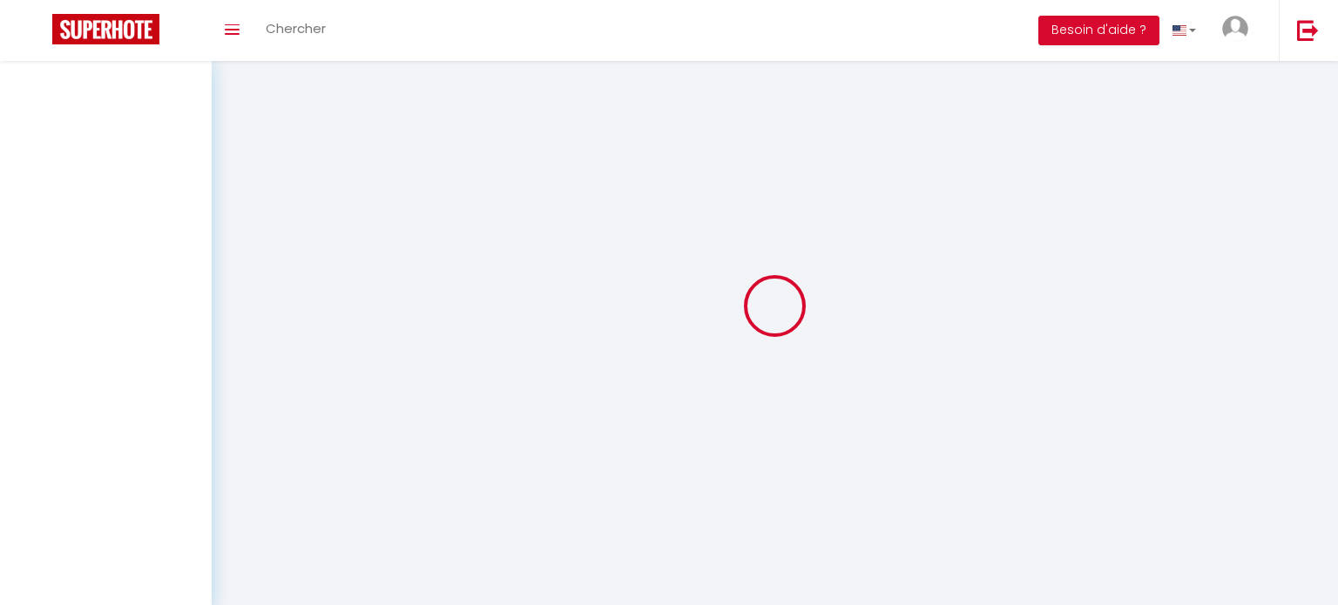
select select
type input "[PERSON_NAME]"
type input "Aubusson"
type input "[EMAIL_ADDRESS][DOMAIN_NAME]"
type input "0783850051"
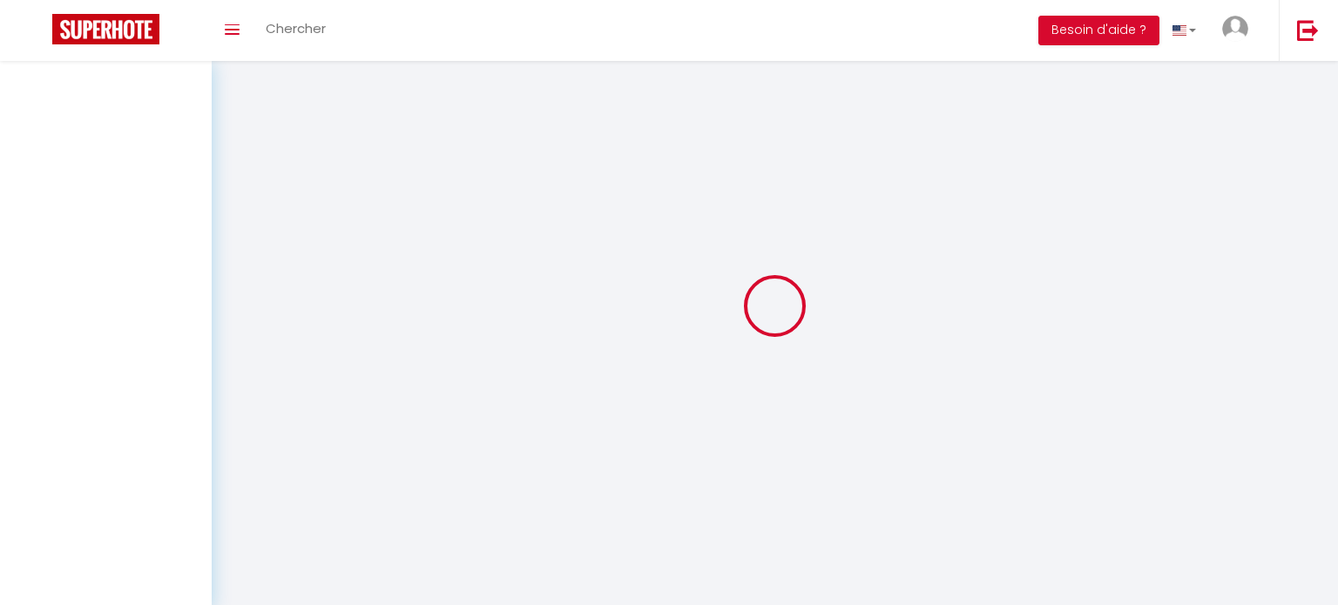
type input "[STREET_ADDRESS][PERSON_NAME]"
type input "37100"
type input "Tours"
type input "6Ub8gdd661QyeoWhdBzXN4COU"
type input "xADR0qSOjCVwig5nwgZwpxNIc"
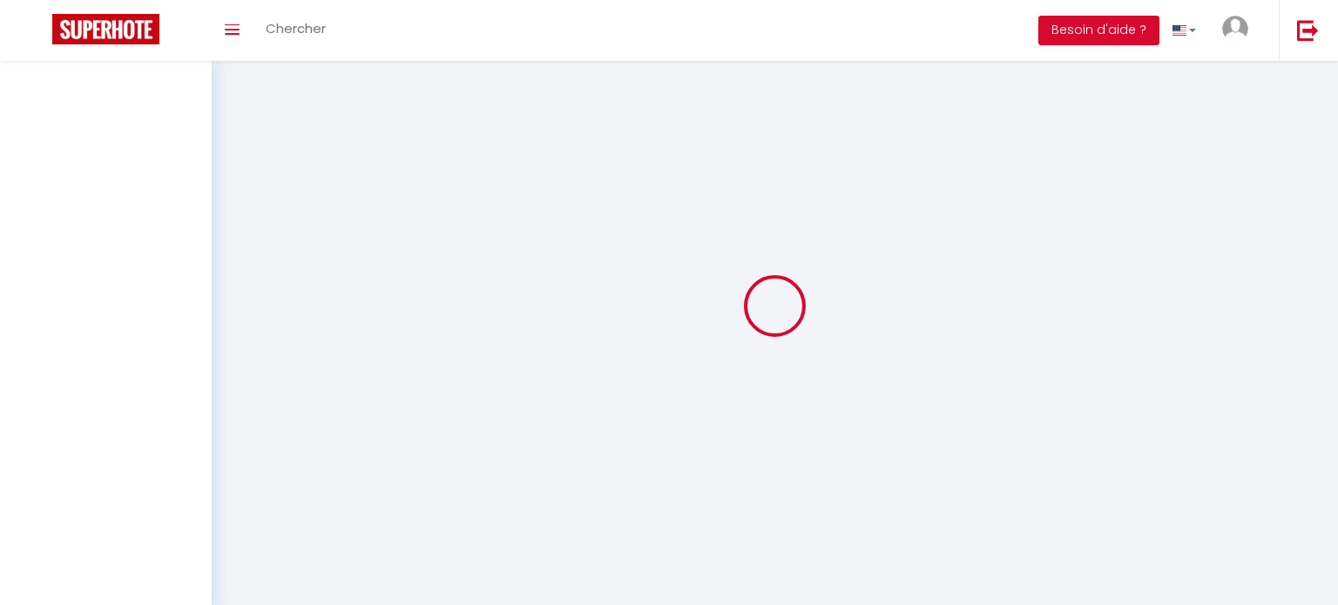
type input "[URL][DOMAIN_NAME]"
select select "fr"
select select "28"
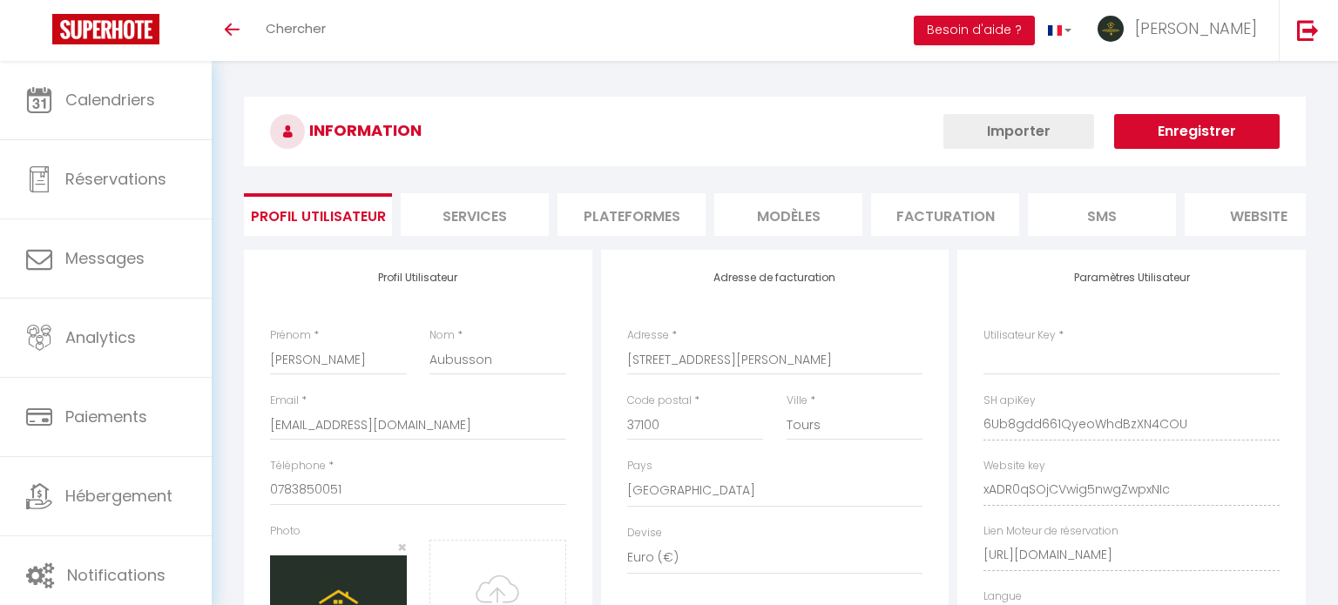
select select "fr"
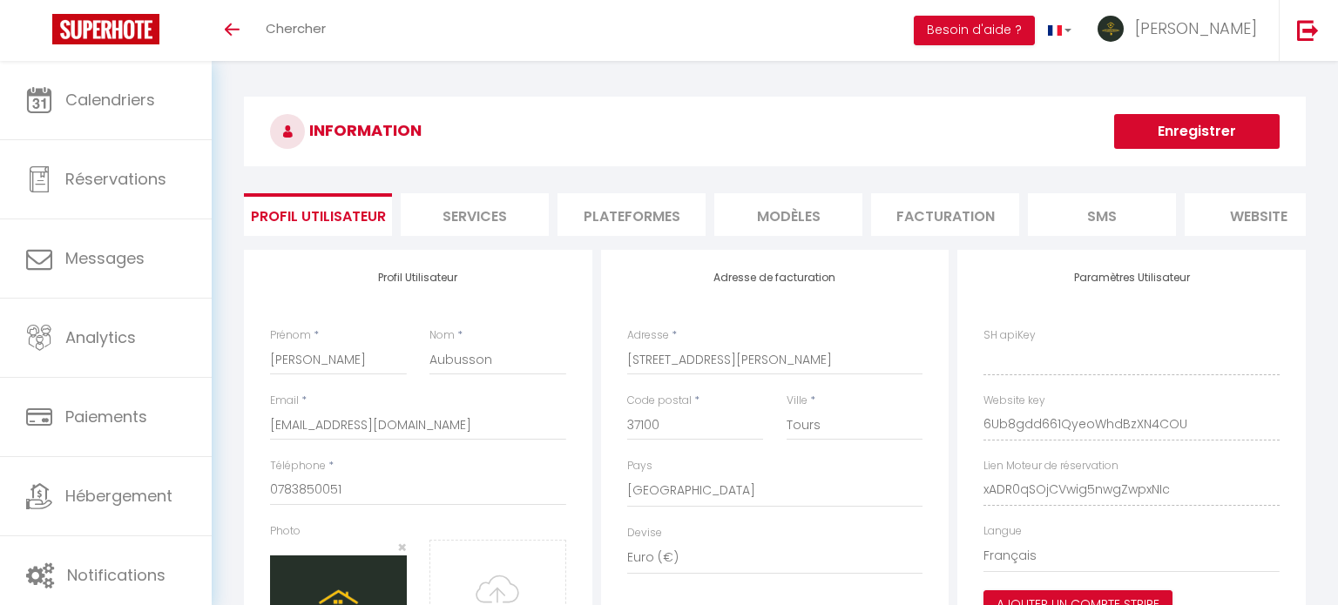
type input "6Ub8gdd661QyeoWhdBzXN4COU"
type input "xADR0qSOjCVwig5nwgZwpxNIc"
type input "[URL][DOMAIN_NAME]"
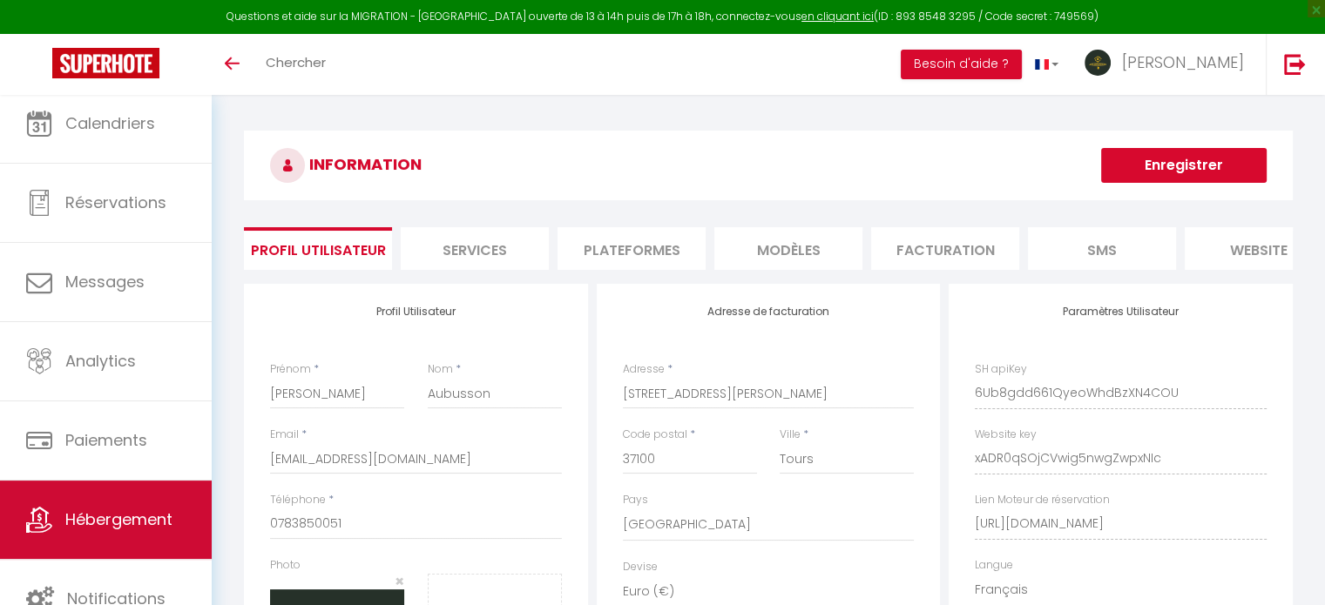
scroll to position [5, 0]
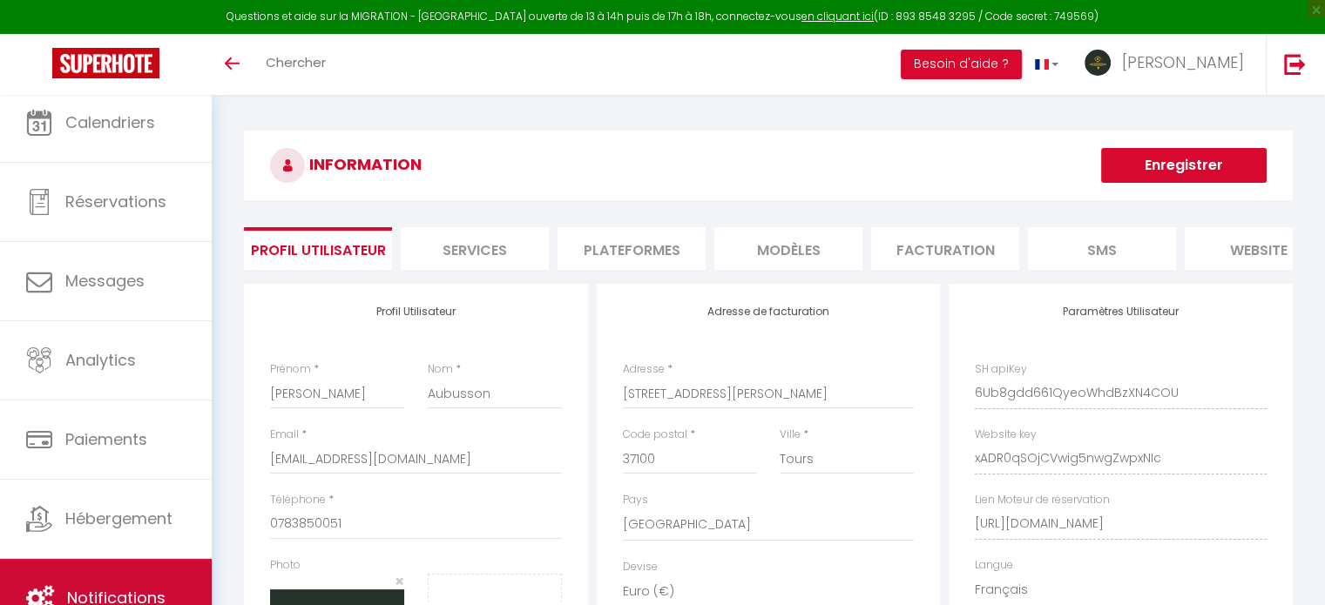
click at [91, 571] on link "Notifications" at bounding box center [106, 598] width 212 height 78
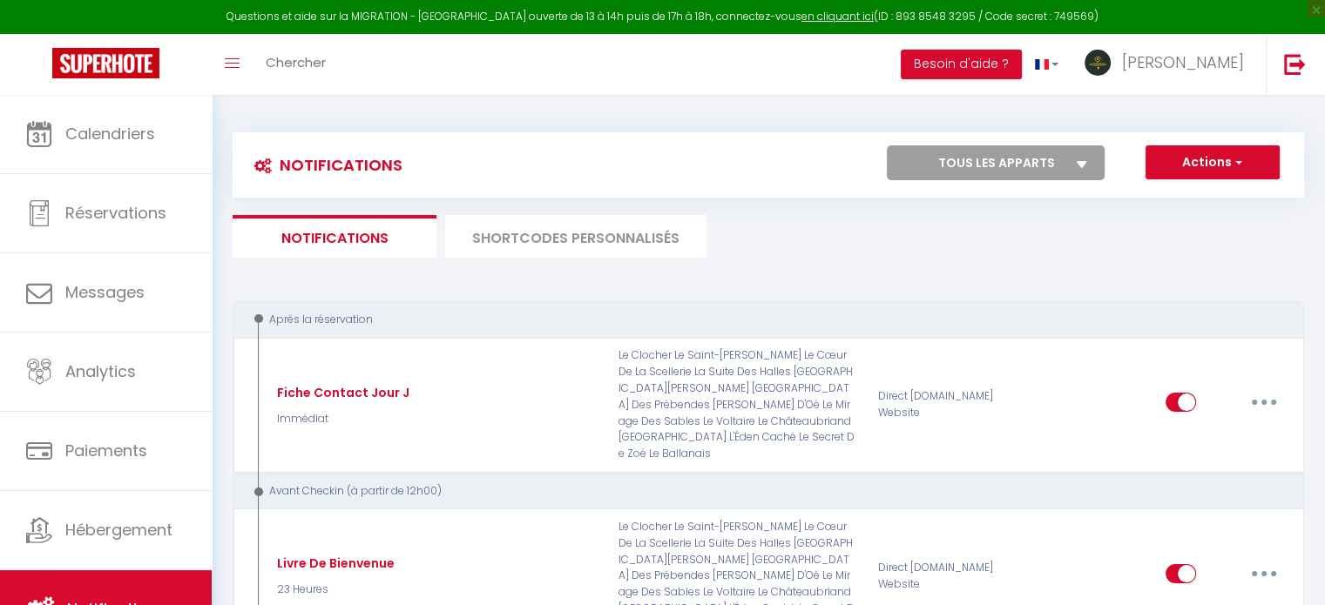
select select
checkbox input "false"
select select
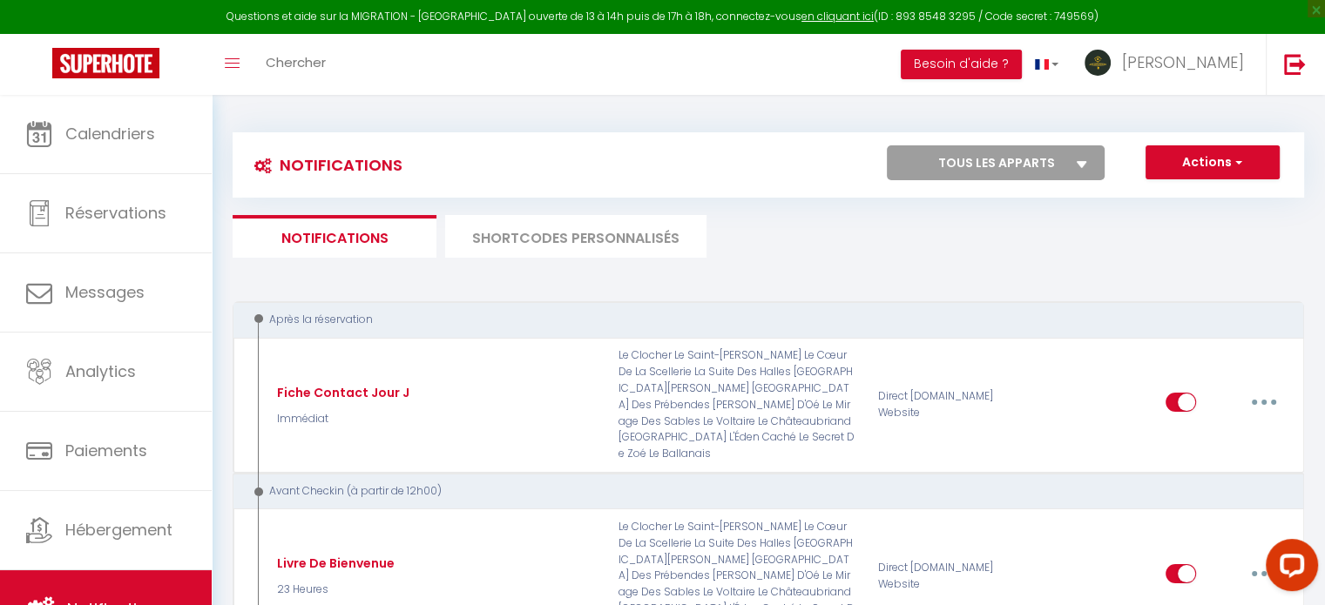
checkbox input "false"
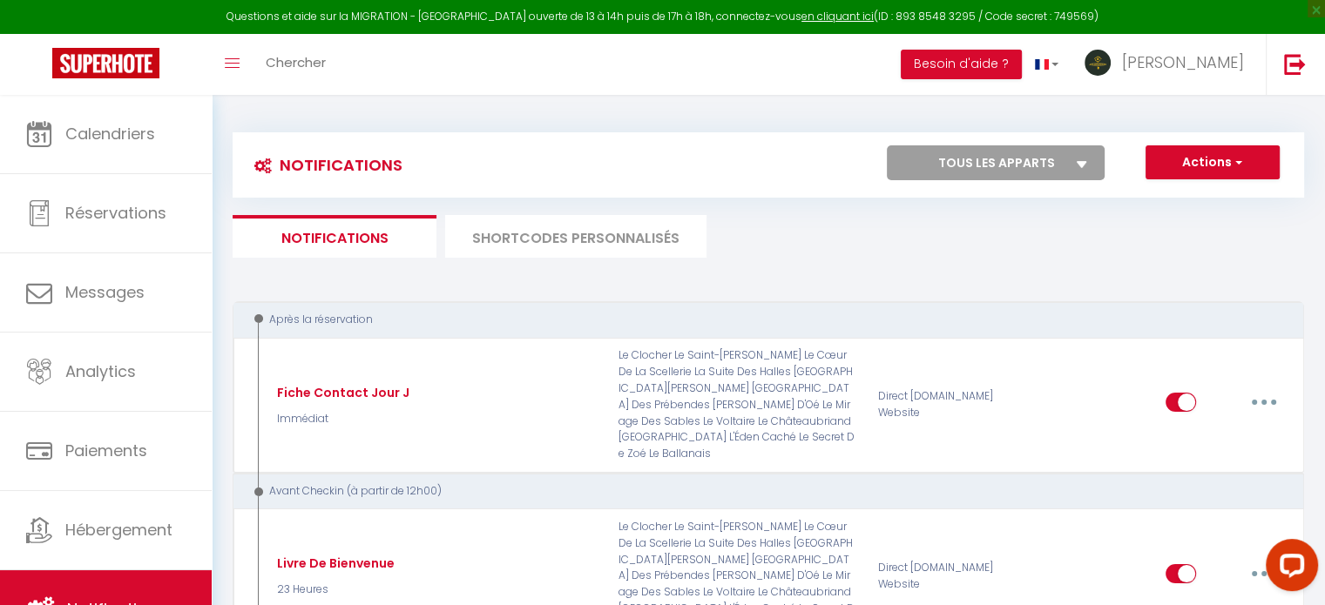
checkbox input "false"
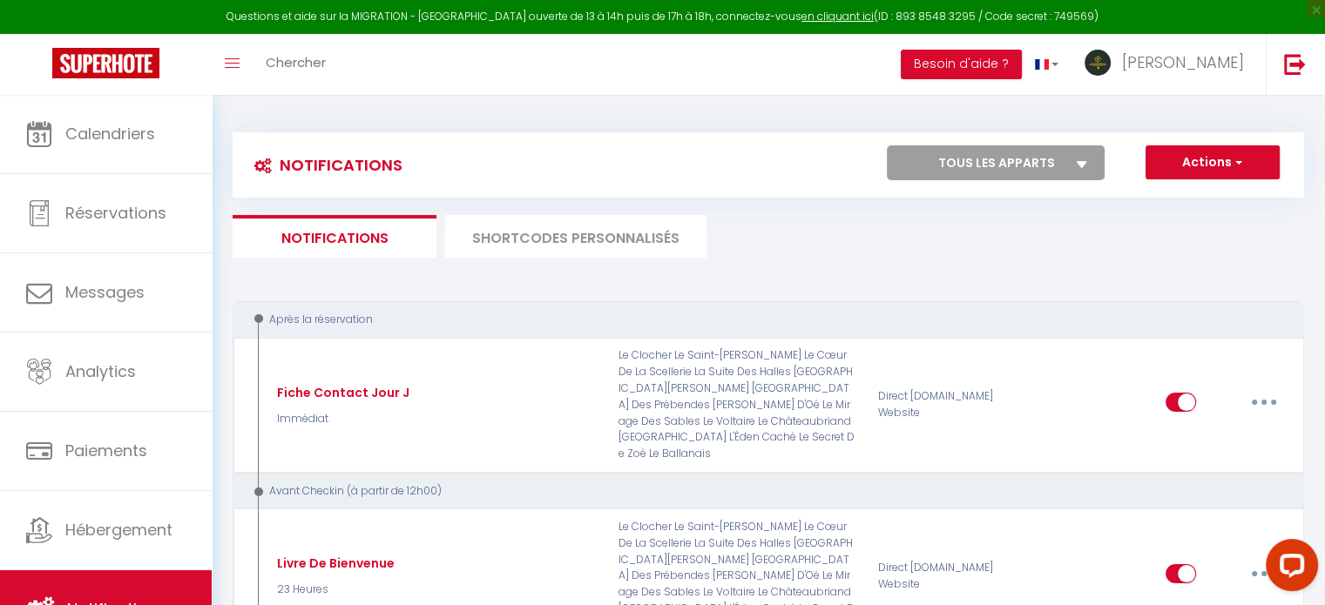
checkbox input "false"
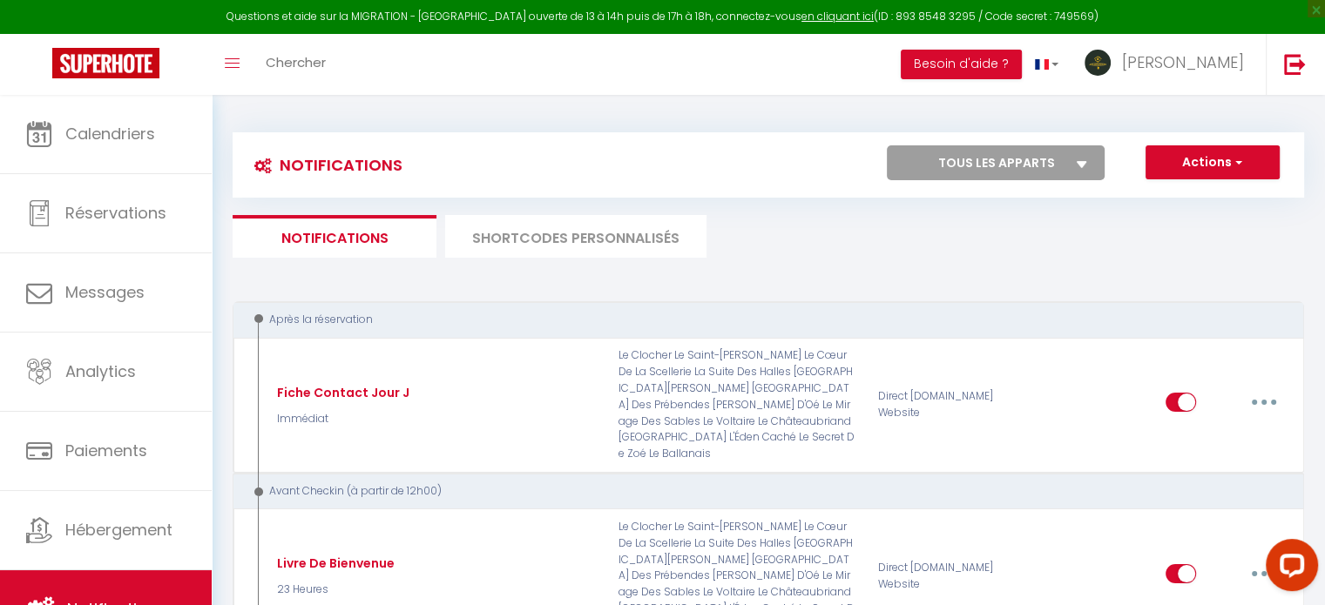
checkbox input "false"
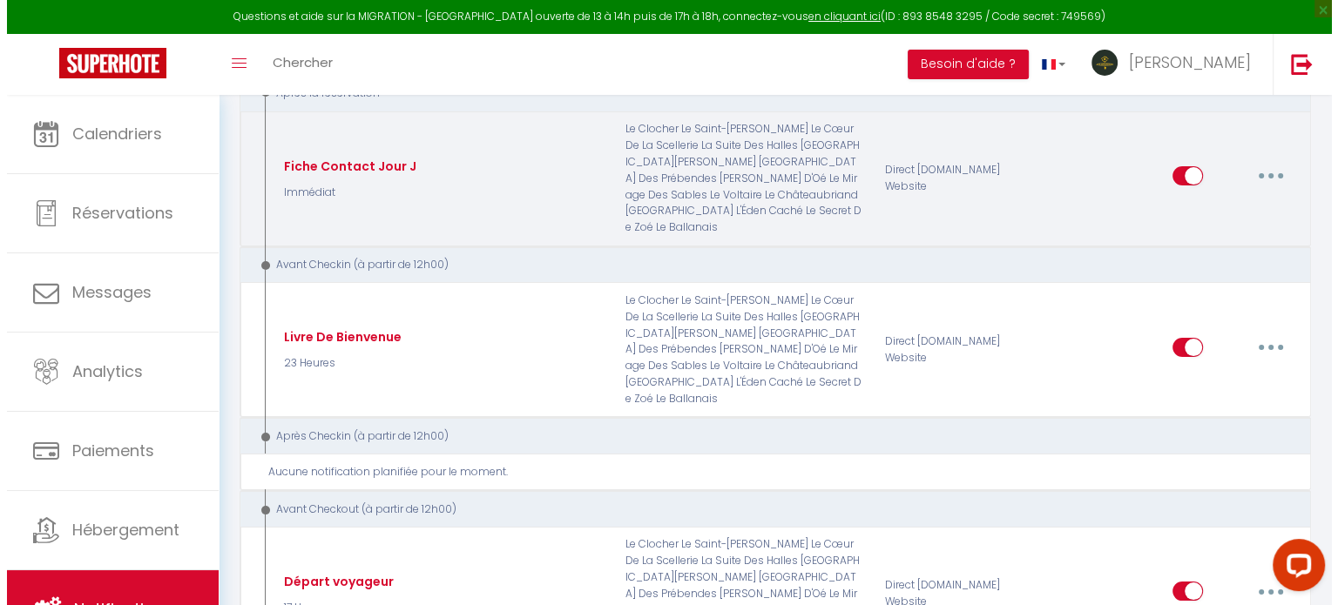
scroll to position [174, 0]
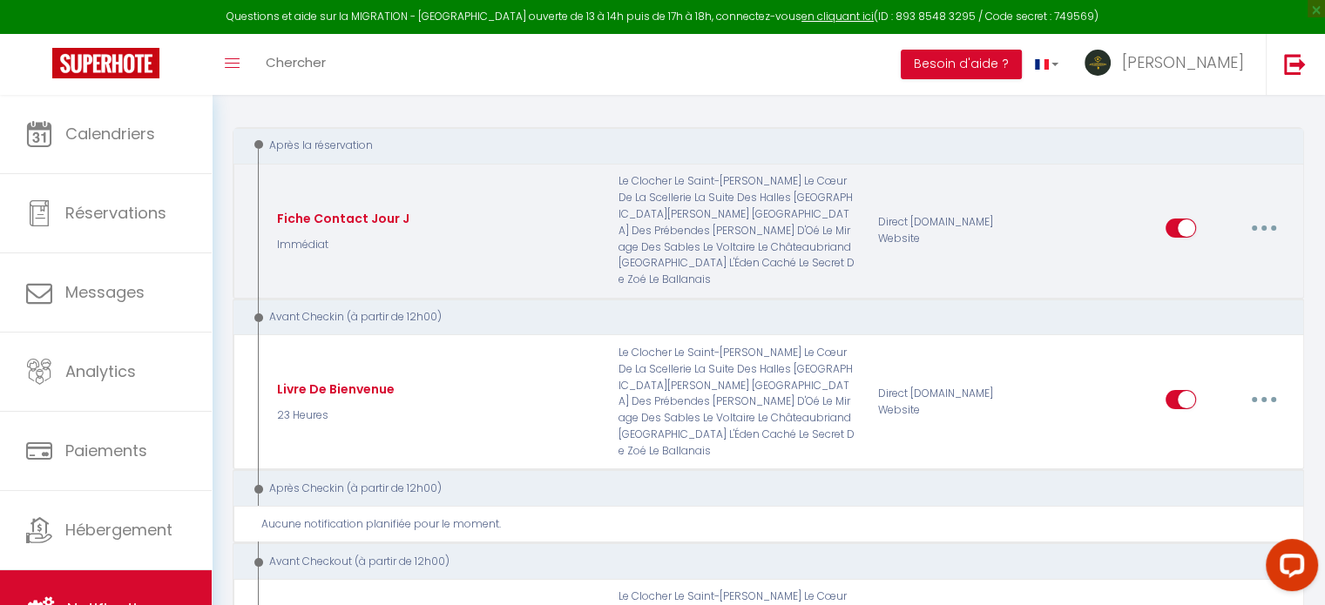
click at [1256, 222] on button "button" at bounding box center [1264, 228] width 49 height 28
click at [1198, 270] on link "Editer" at bounding box center [1218, 269] width 129 height 30
type input "Fiche Contact Jour J"
select select "Immédiat"
select select
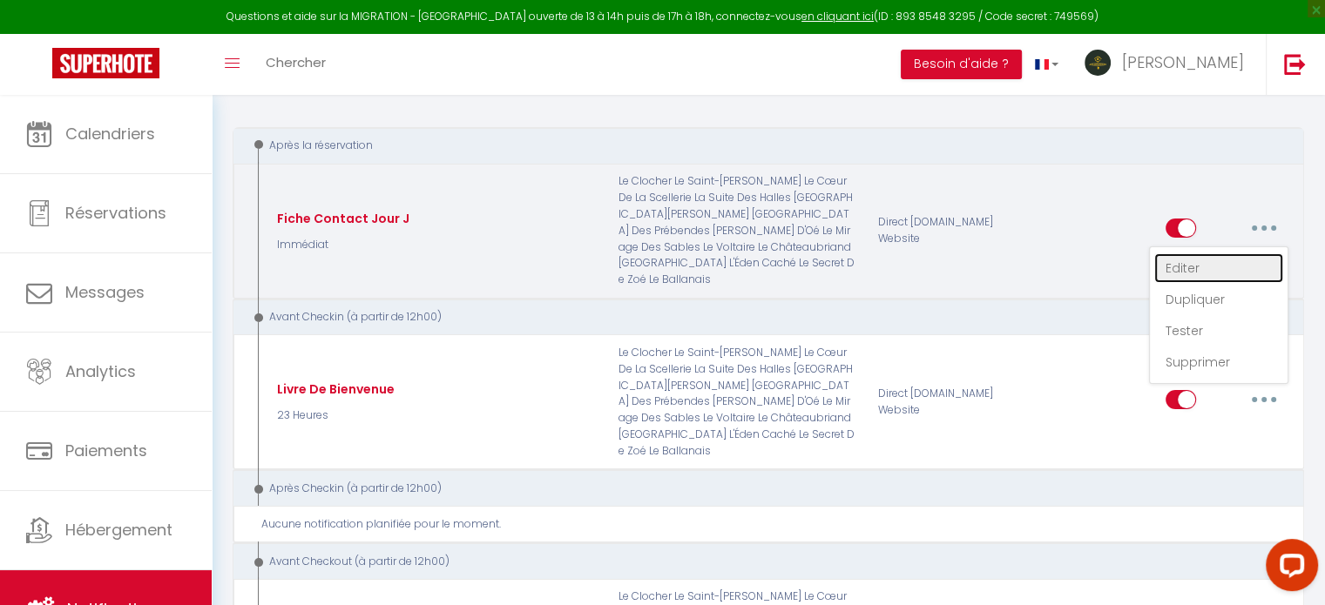
checkbox input "true"
checkbox input "false"
radio input "true"
type input "Merci pour votre réservation"
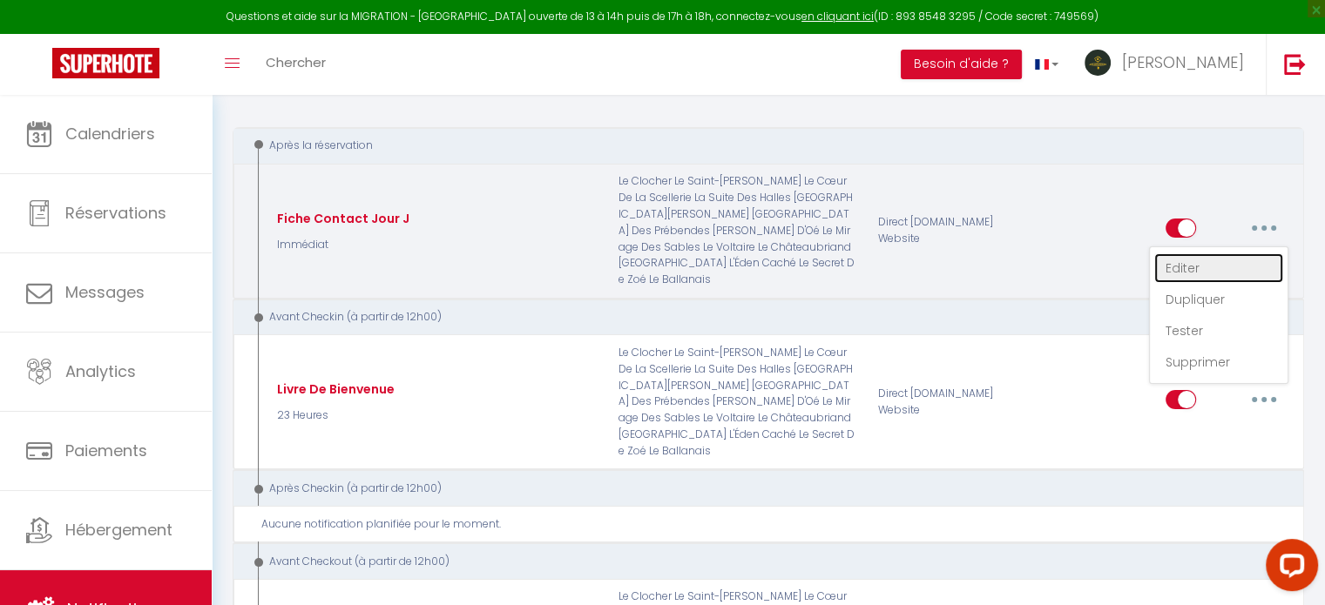
checkbox input "true"
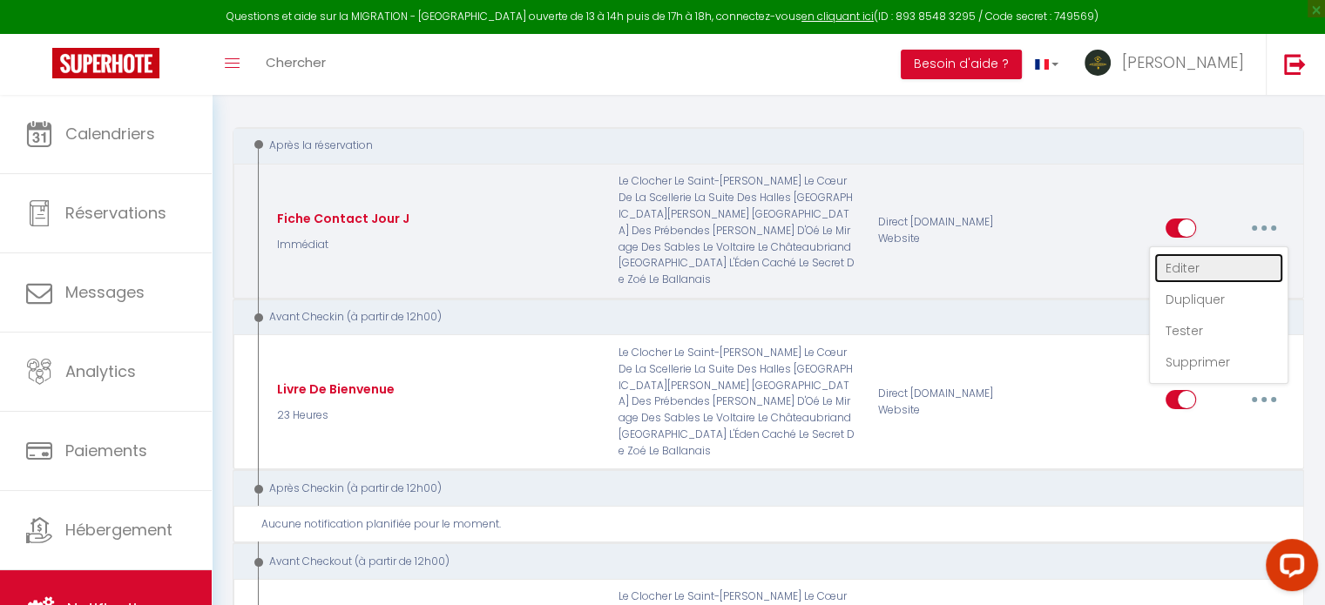
checkbox input "true"
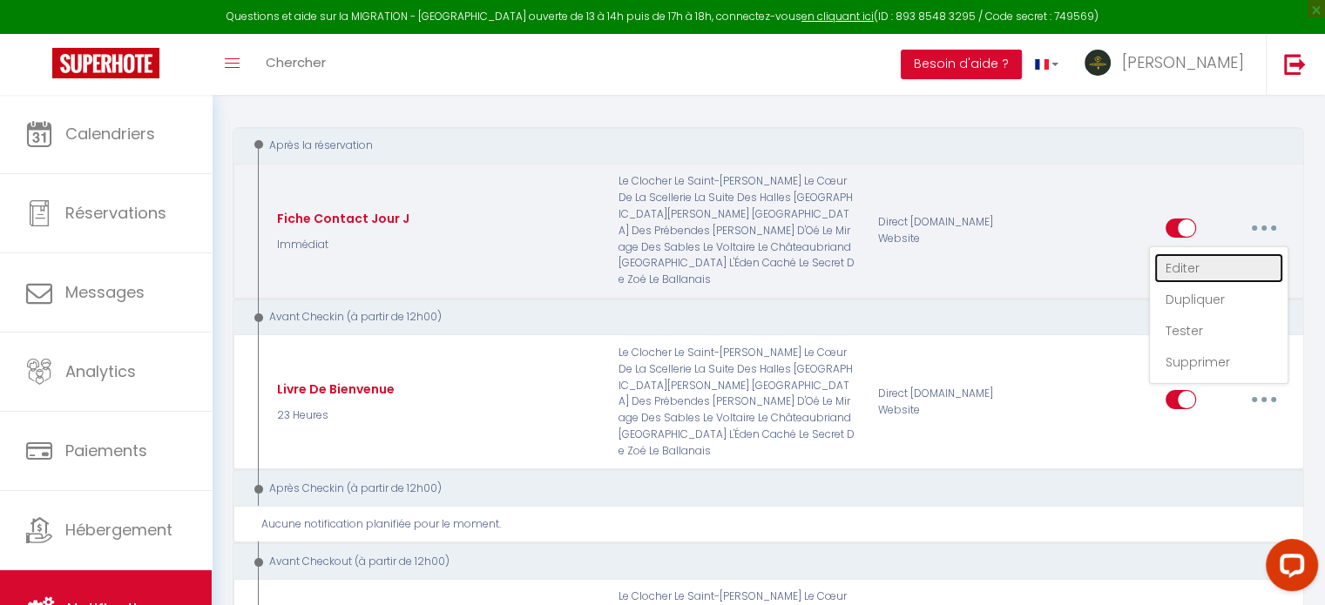
checkbox input "true"
checkbox input "false"
checkbox input "true"
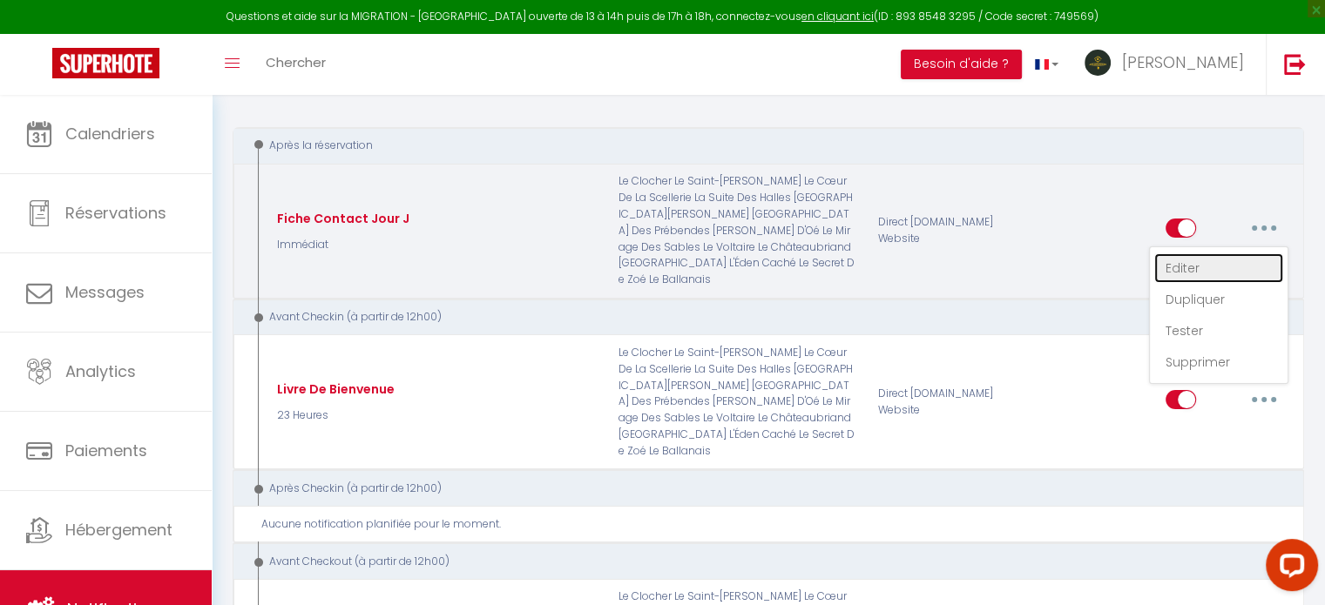
checkbox input "false"
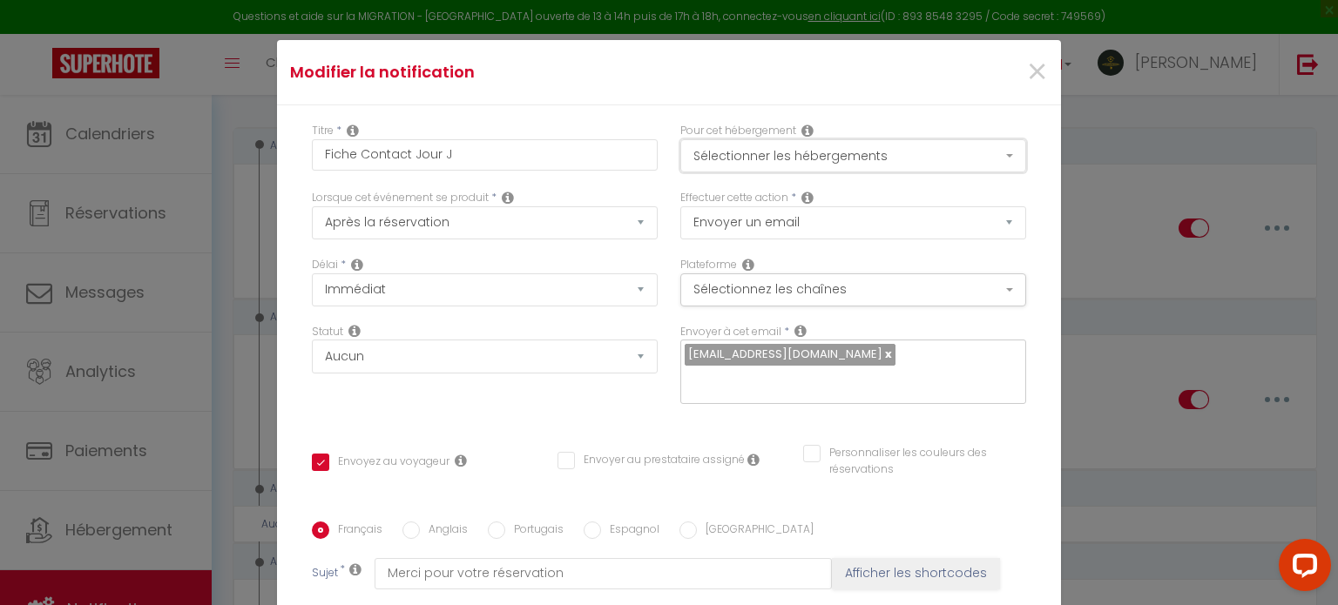
click at [791, 158] on button "Sélectionner les hébergements" at bounding box center [853, 155] width 346 height 33
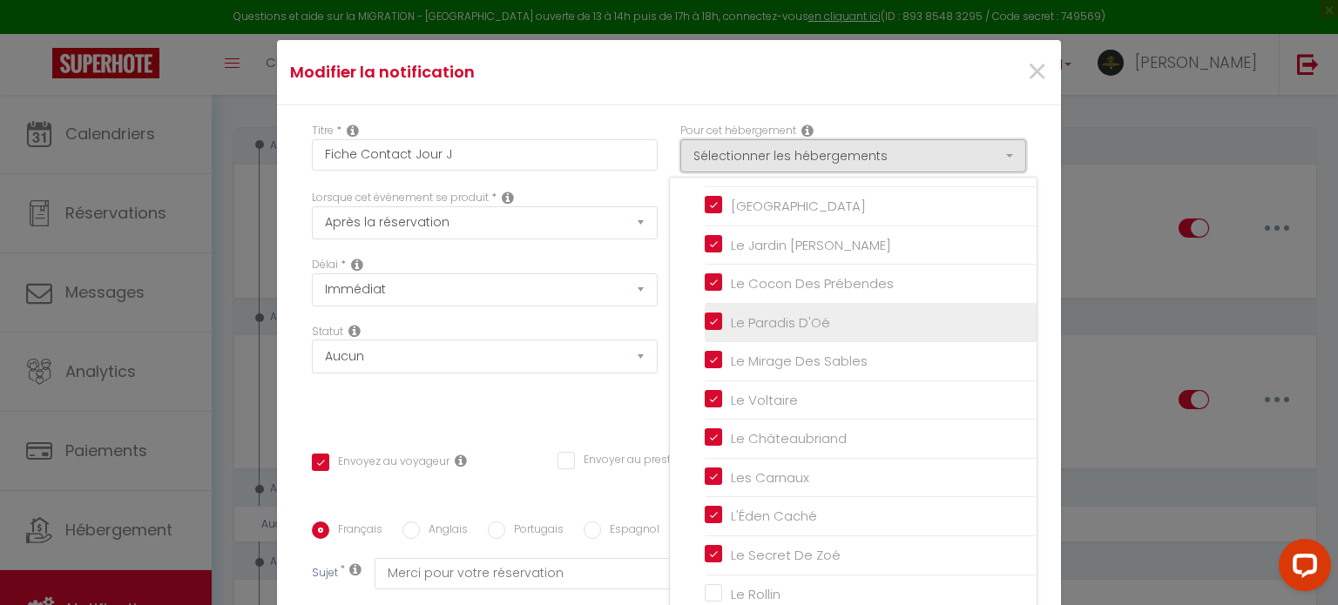
scroll to position [258, 0]
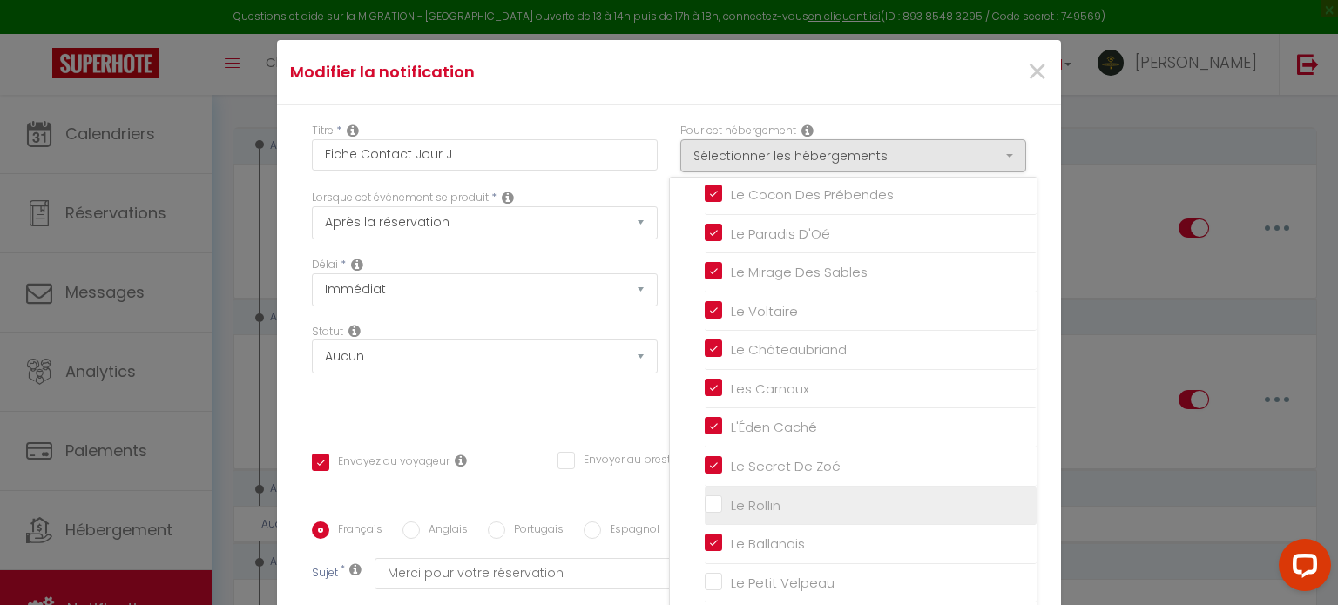
click at [705, 497] on input "Le Rollin" at bounding box center [871, 505] width 332 height 17
checkbox input "true"
checkbox input "false"
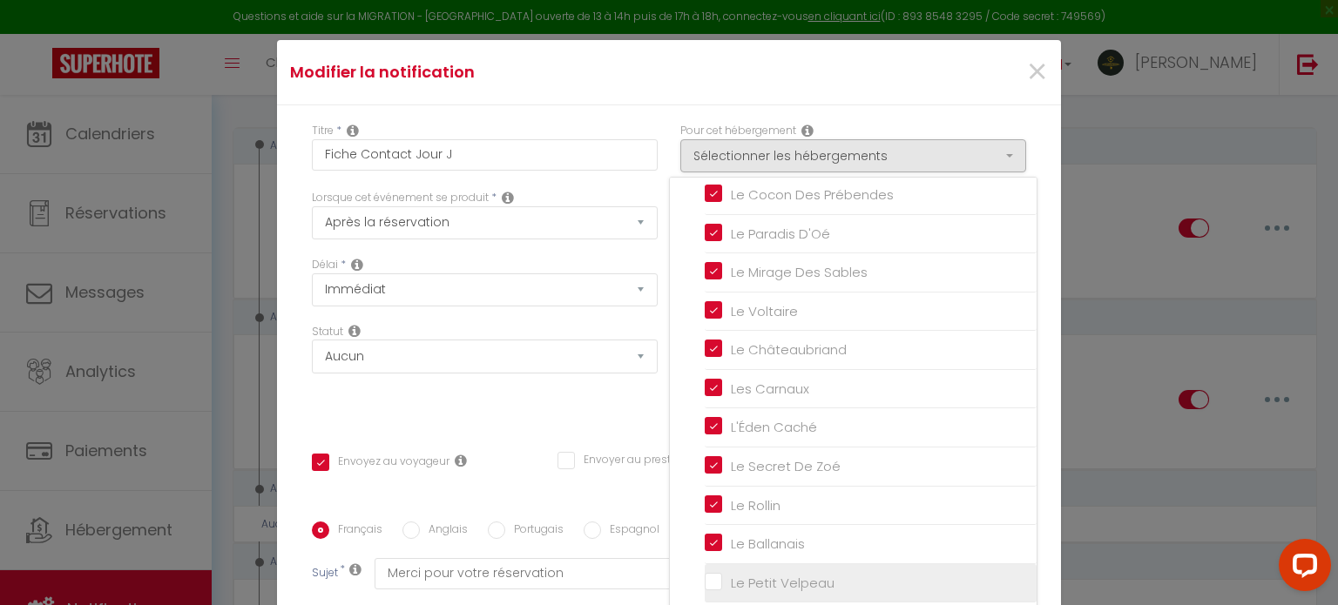
click at [705, 578] on input "Le Petit Velpeau" at bounding box center [871, 582] width 332 height 17
checkbox input "true"
checkbox input "false"
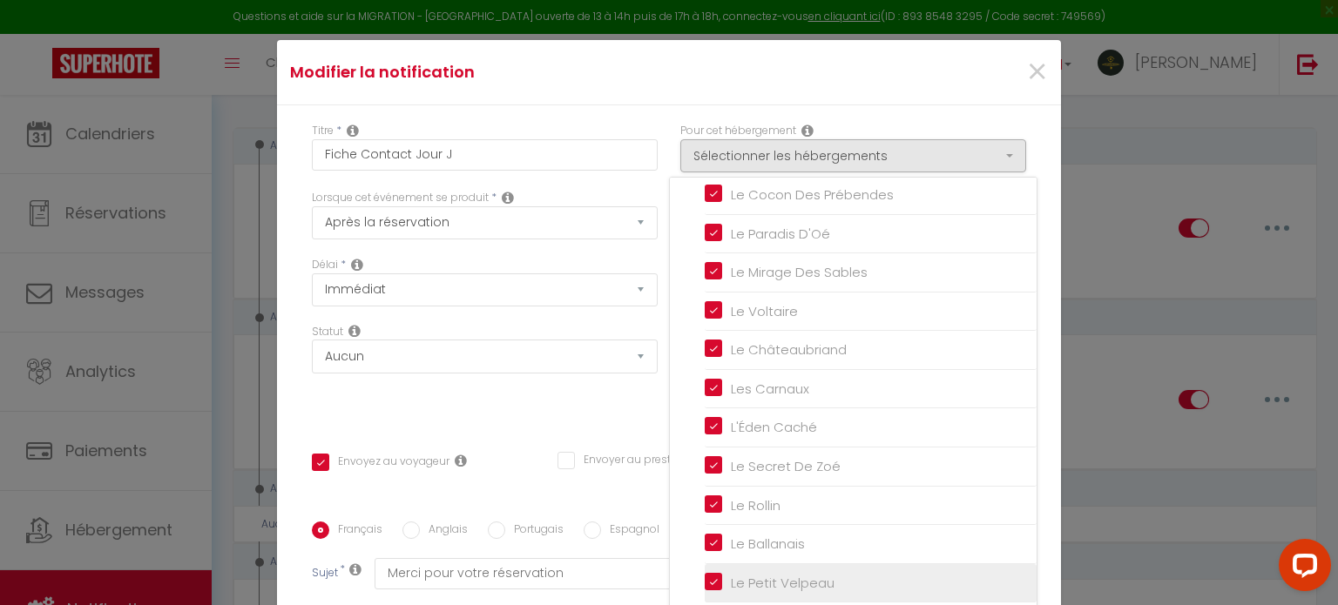
checkbox input "false"
checkbox input "true"
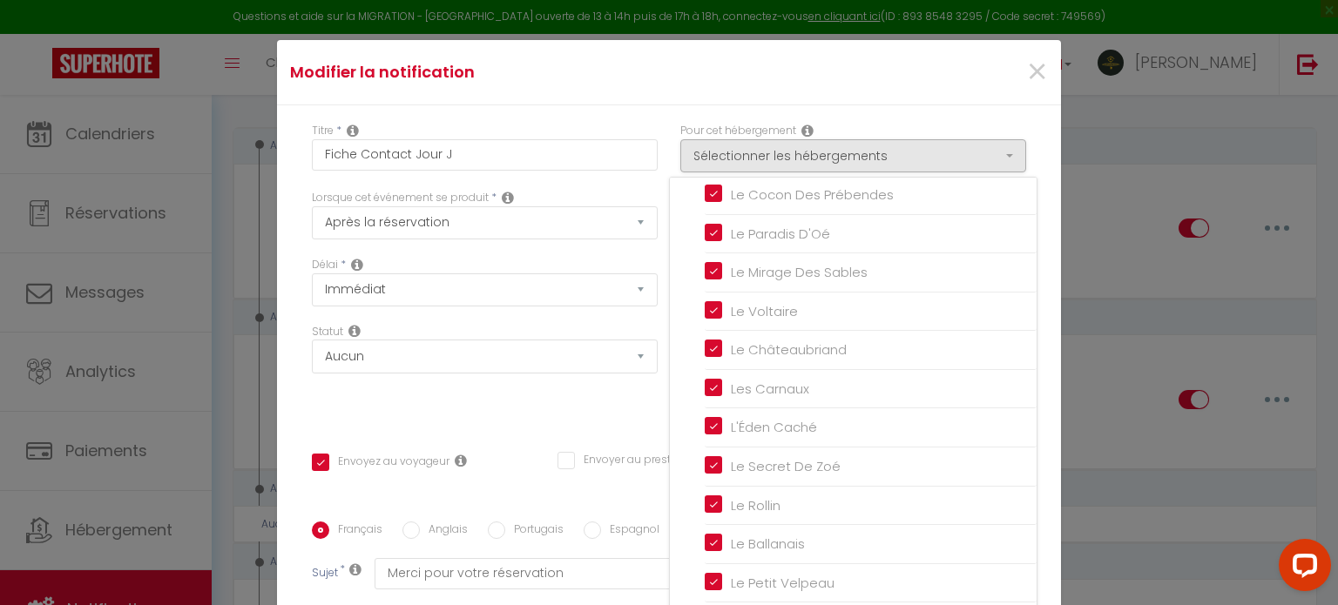
click at [1112, 244] on div "Modifier la notification × Titre * Fiche Contact Jour J Pour cet hébergement Sé…" at bounding box center [669, 302] width 1338 height 605
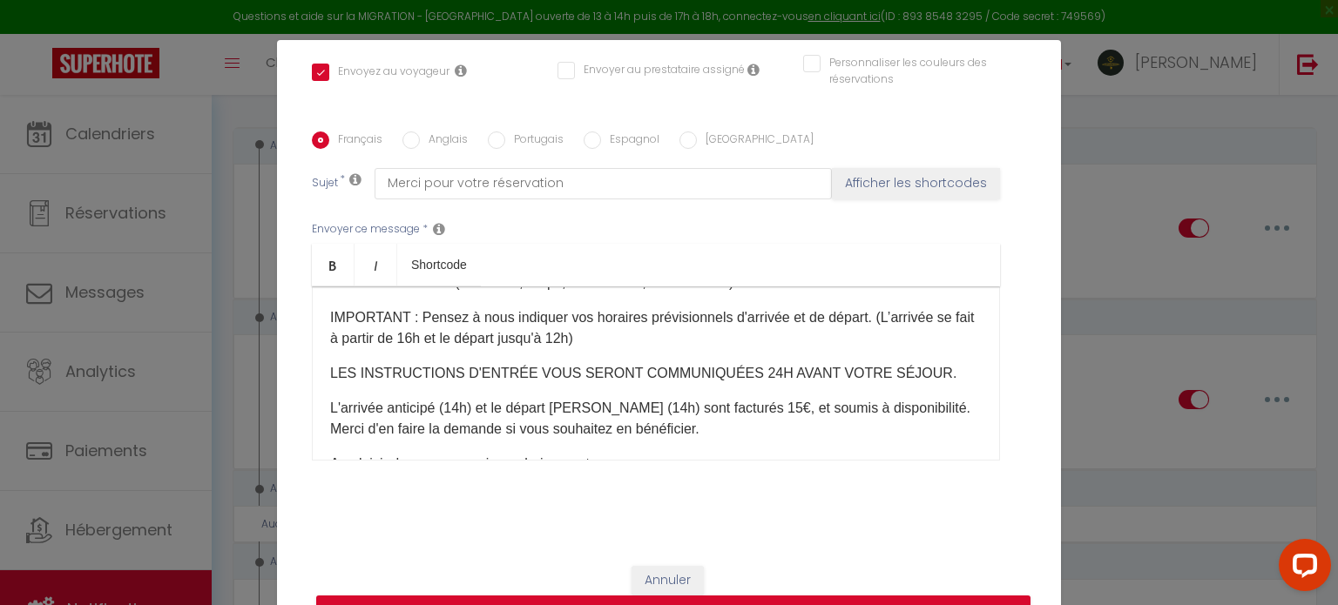
scroll to position [227, 0]
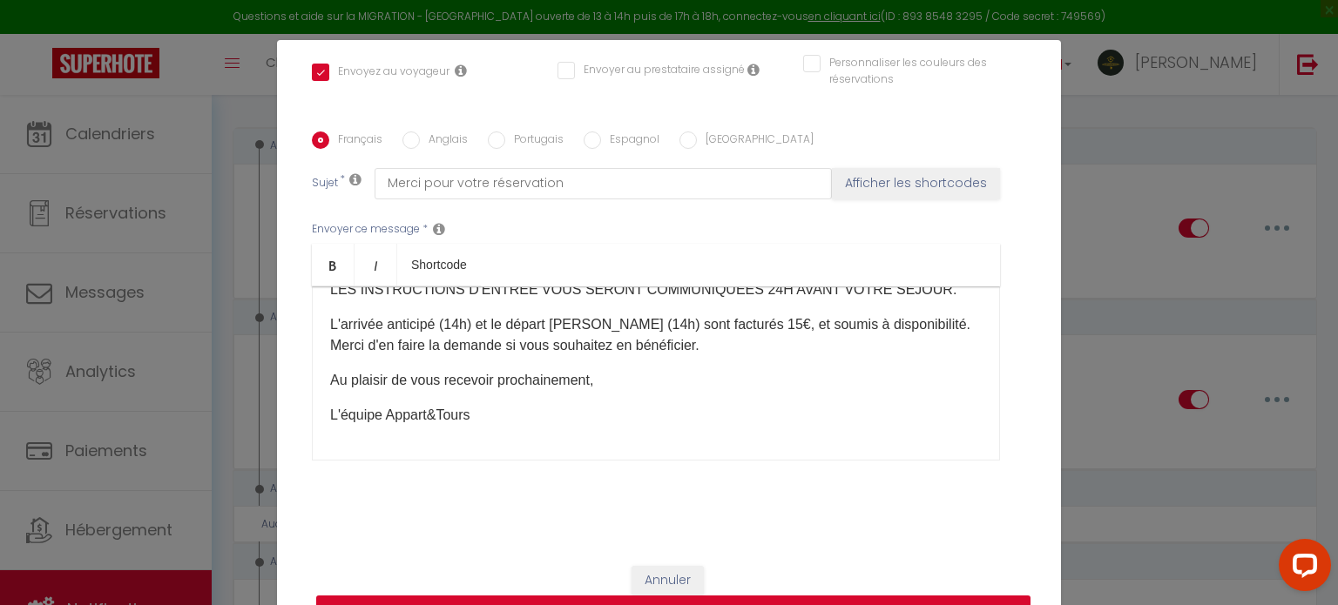
click at [720, 598] on button "Mettre à jour" at bounding box center [673, 612] width 714 height 33
checkbox input "true"
checkbox input "false"
checkbox input "true"
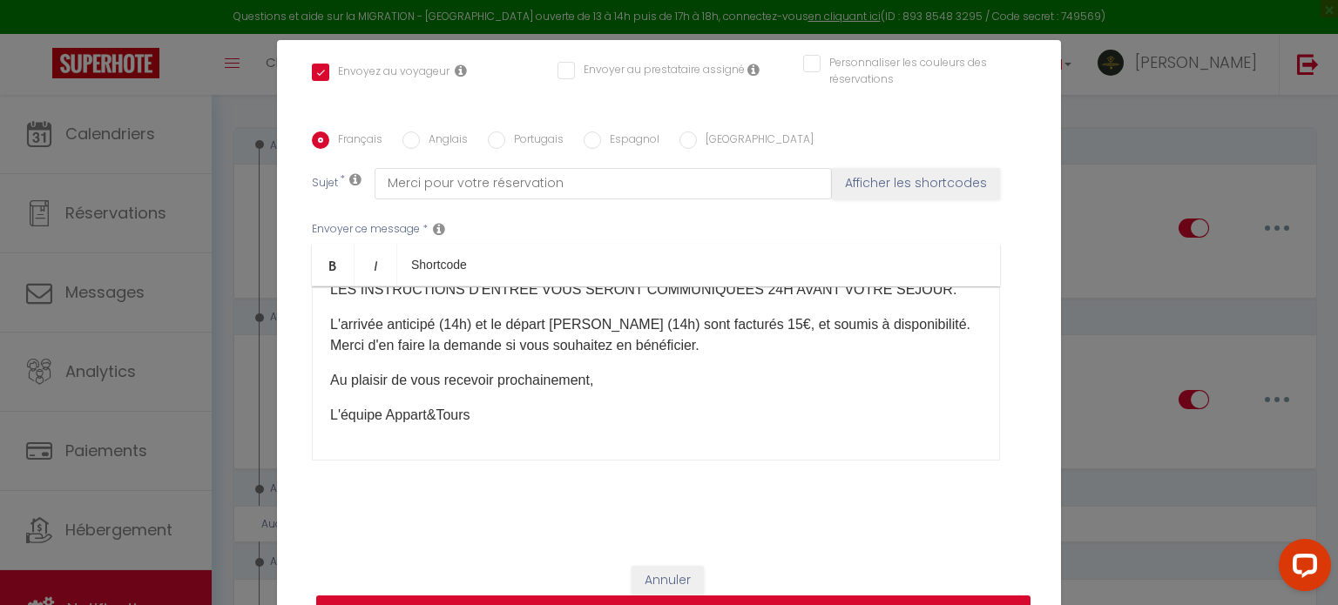
select select
checkbox input "false"
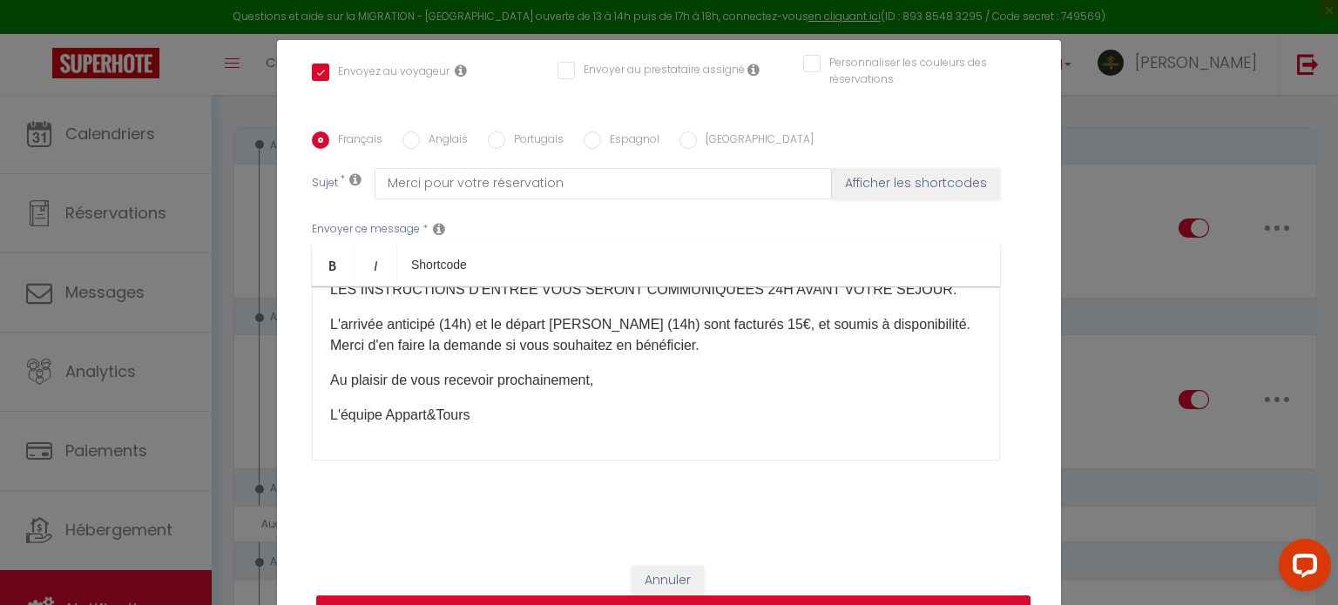
radio input "false"
checkbox input "true"
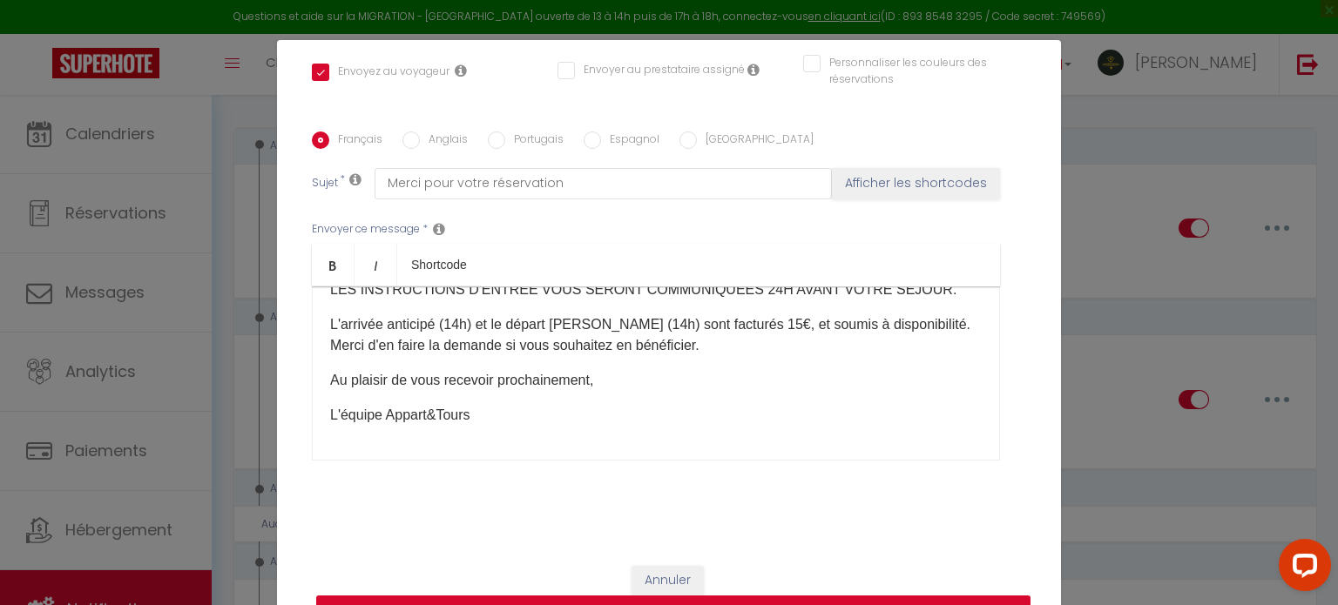
checkbox input "true"
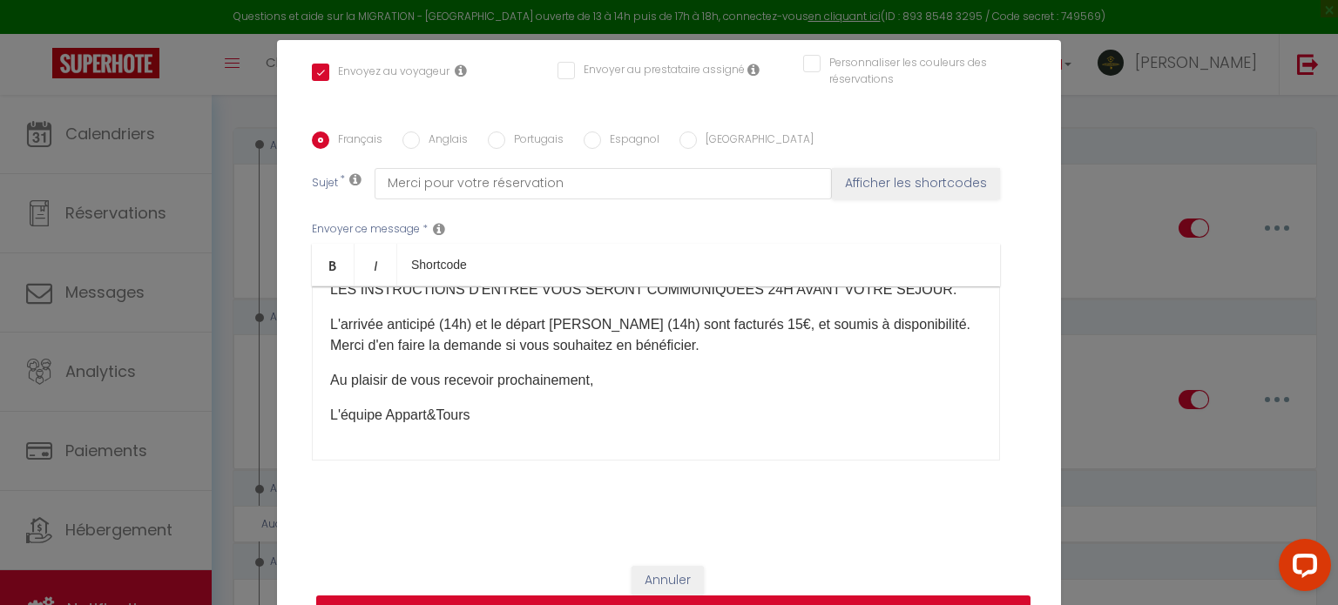
checkbox input "true"
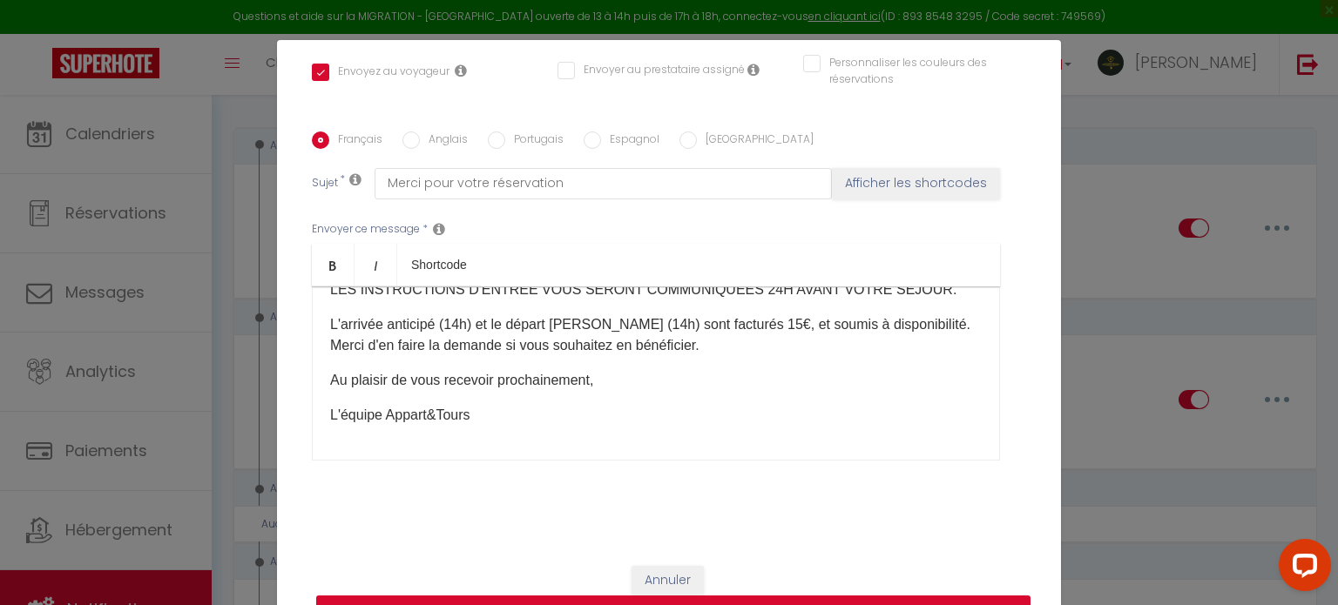
checkbox input "true"
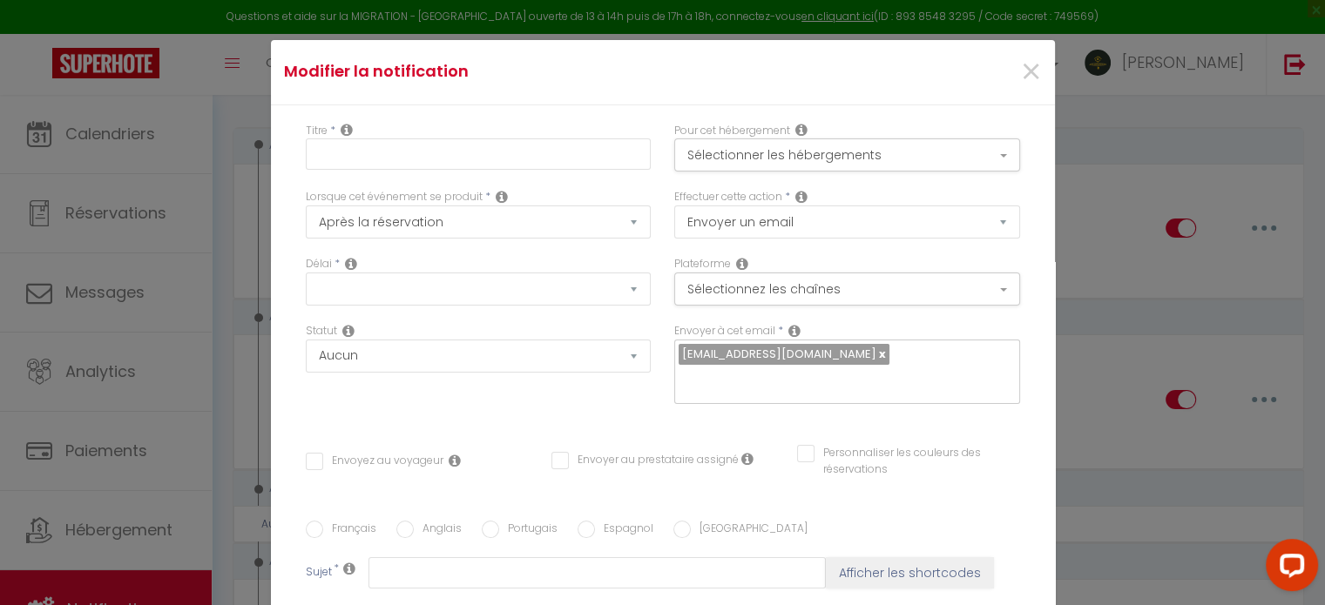
select select
checkbox input "false"
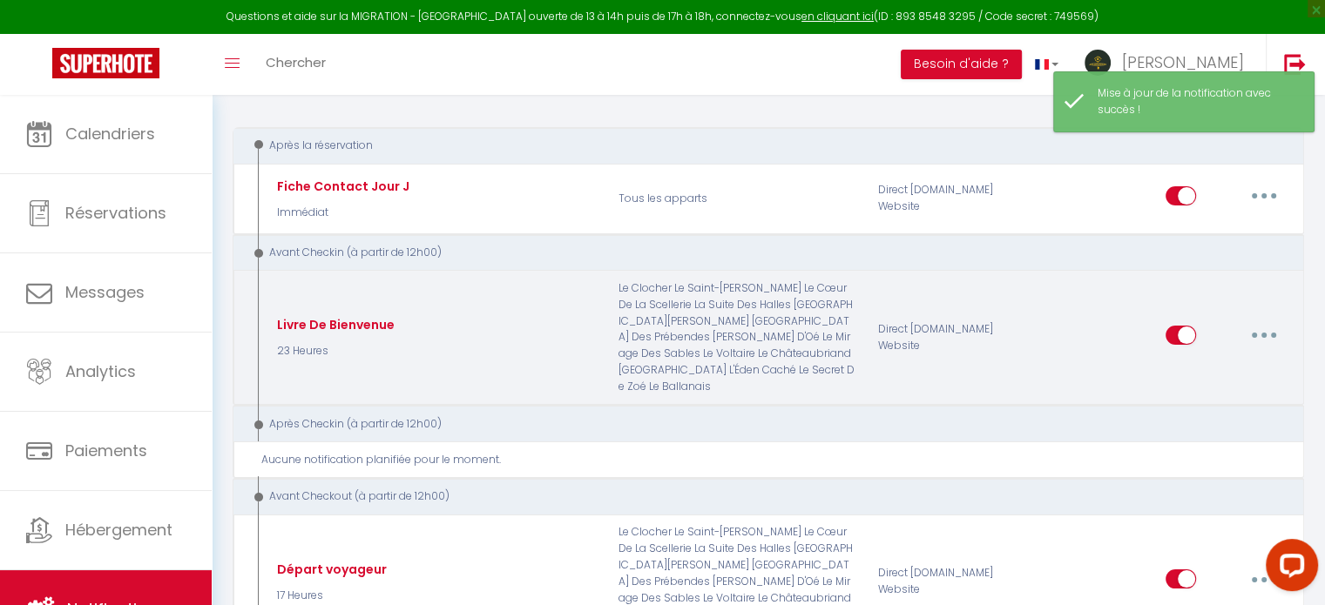
click at [1261, 329] on button "button" at bounding box center [1264, 335] width 49 height 28
click at [1208, 360] on link "Editer" at bounding box center [1218, 375] width 129 height 30
type input "Livre De Bienvenue"
checkbox input "false"
select select "23 Heures"
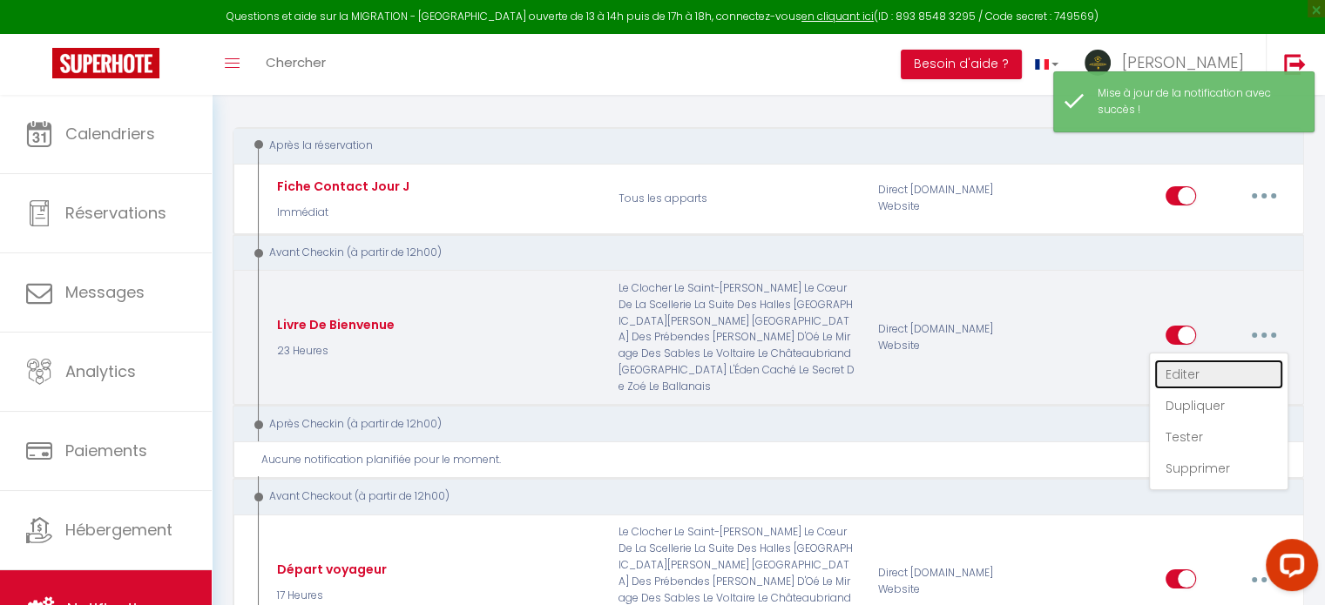
select select
checkbox input "true"
checkbox input "false"
radio input "true"
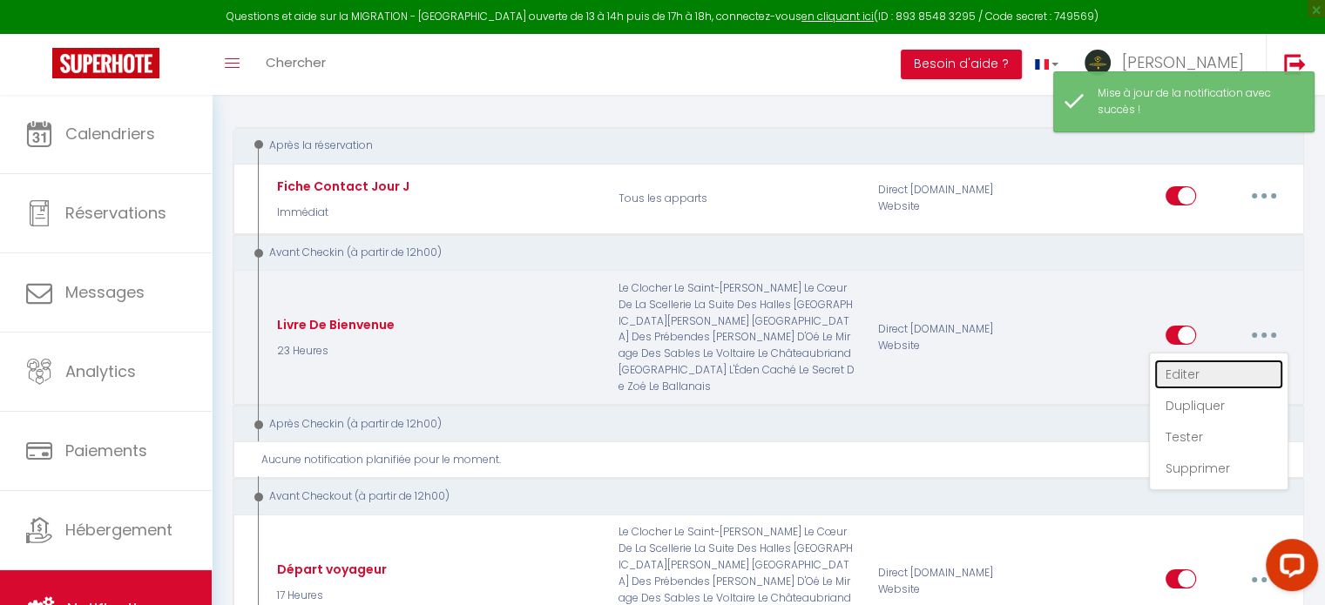
type input "INSTRUCTION D'ENTRÉE"
checkbox input "false"
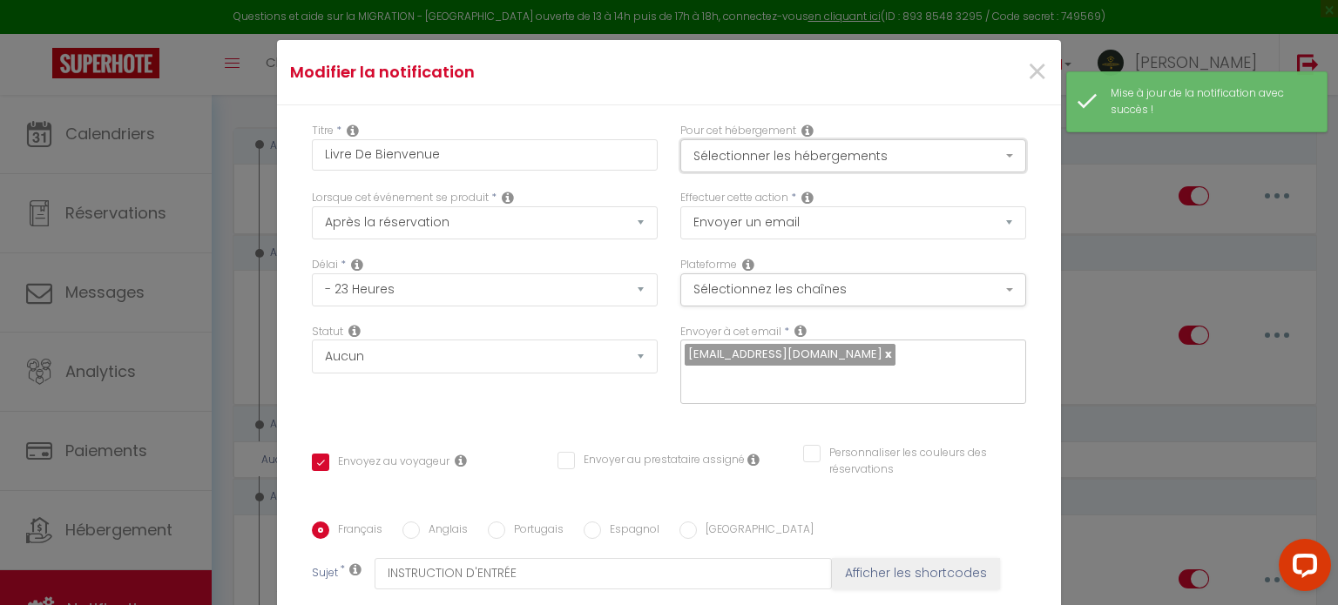
click at [805, 157] on button "Sélectionner les hébergements" at bounding box center [853, 155] width 346 height 33
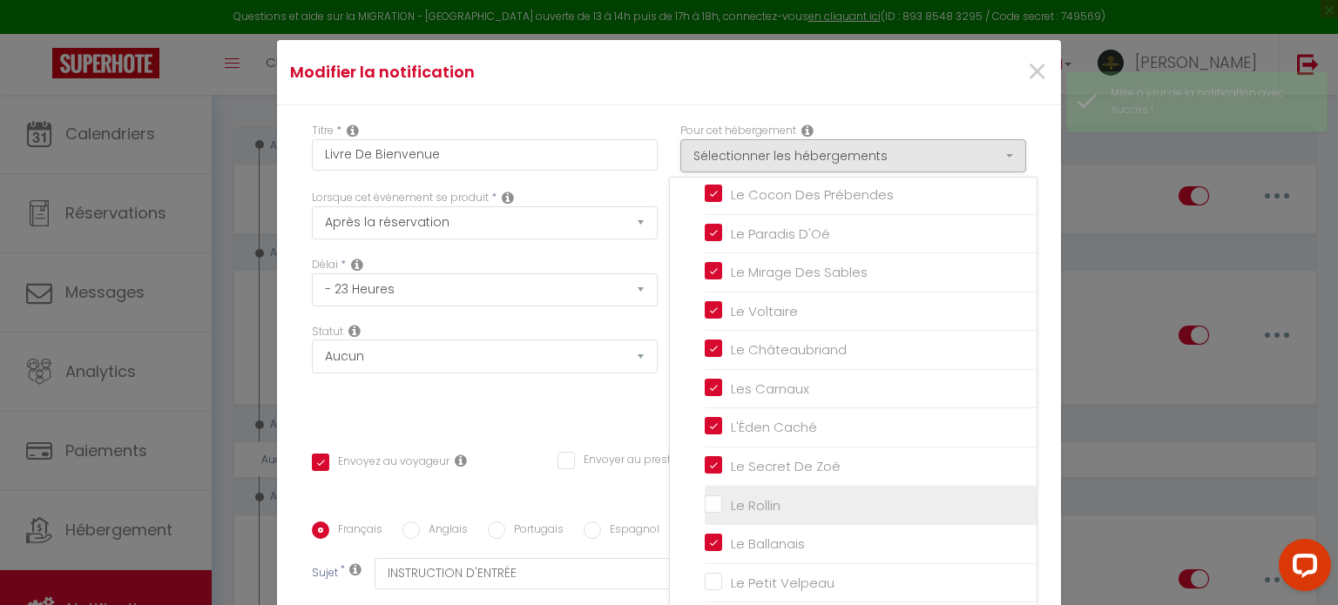
click at [705, 497] on input "Le Rollin" at bounding box center [871, 505] width 332 height 17
checkbox input "true"
checkbox input "false"
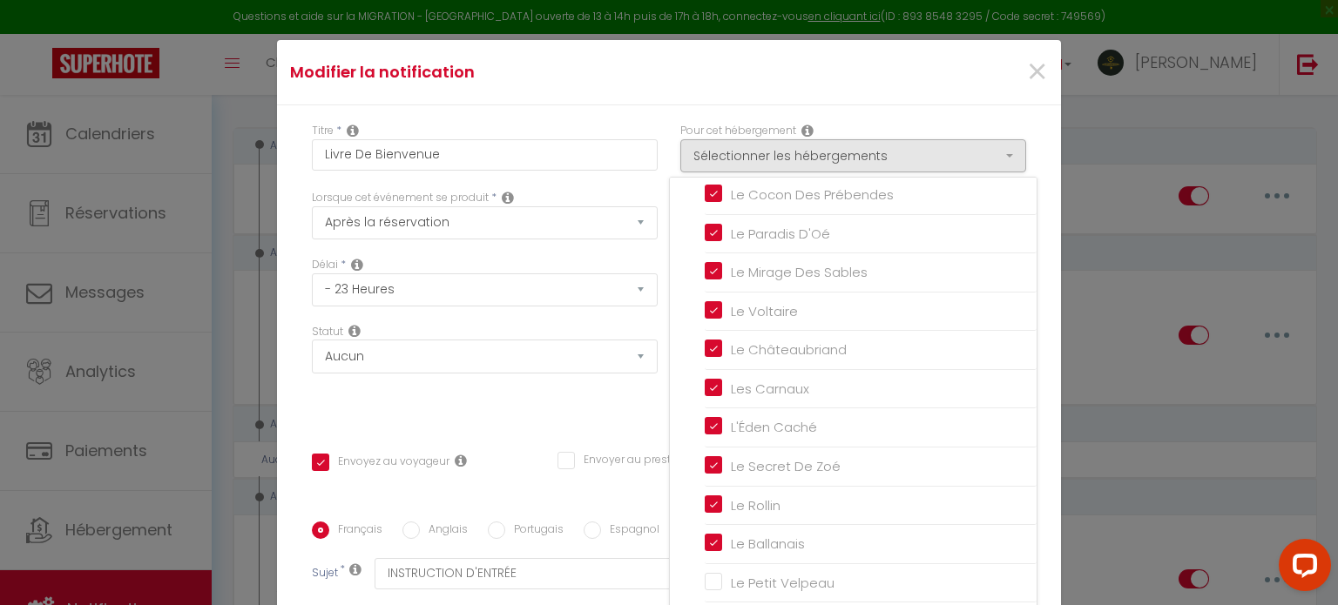
click at [690, 583] on ul "Autres Le Clocher Le [GEOGRAPHIC_DATA][PERSON_NAME] Le Cœur De La Scellerie La …" at bounding box center [858, 282] width 358 height 641
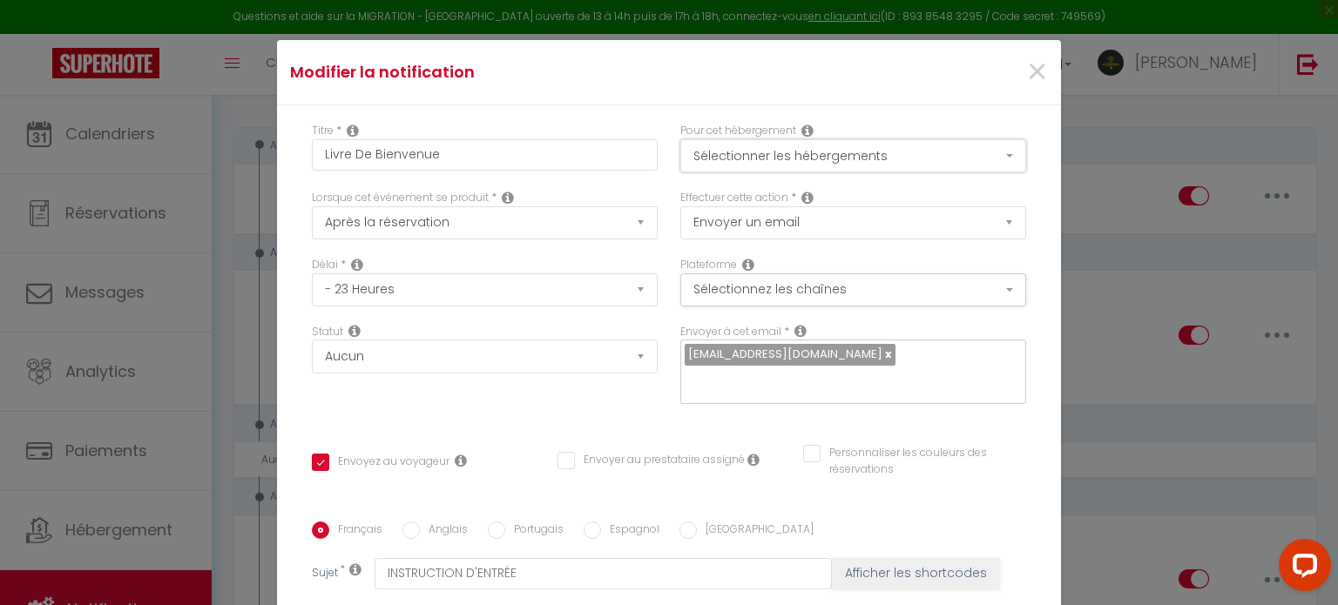
click at [721, 159] on button "Sélectionner les hébergements" at bounding box center [853, 155] width 346 height 33
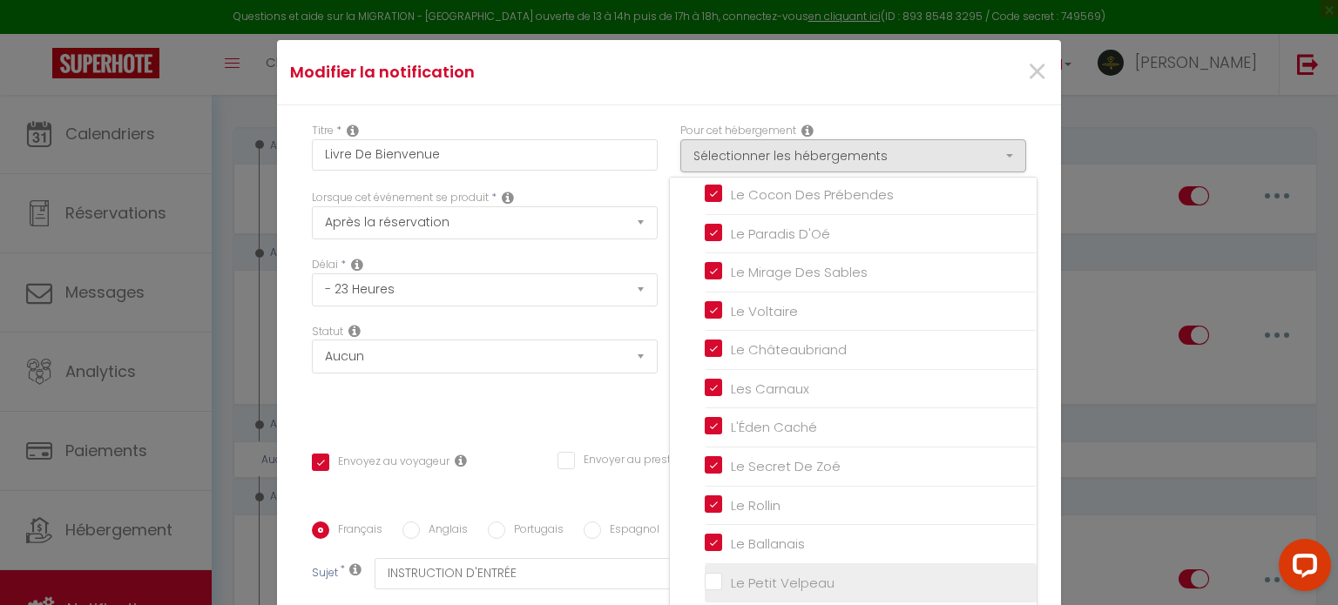
click at [705, 581] on input "Le Petit Velpeau" at bounding box center [871, 582] width 332 height 17
checkbox input "true"
checkbox input "false"
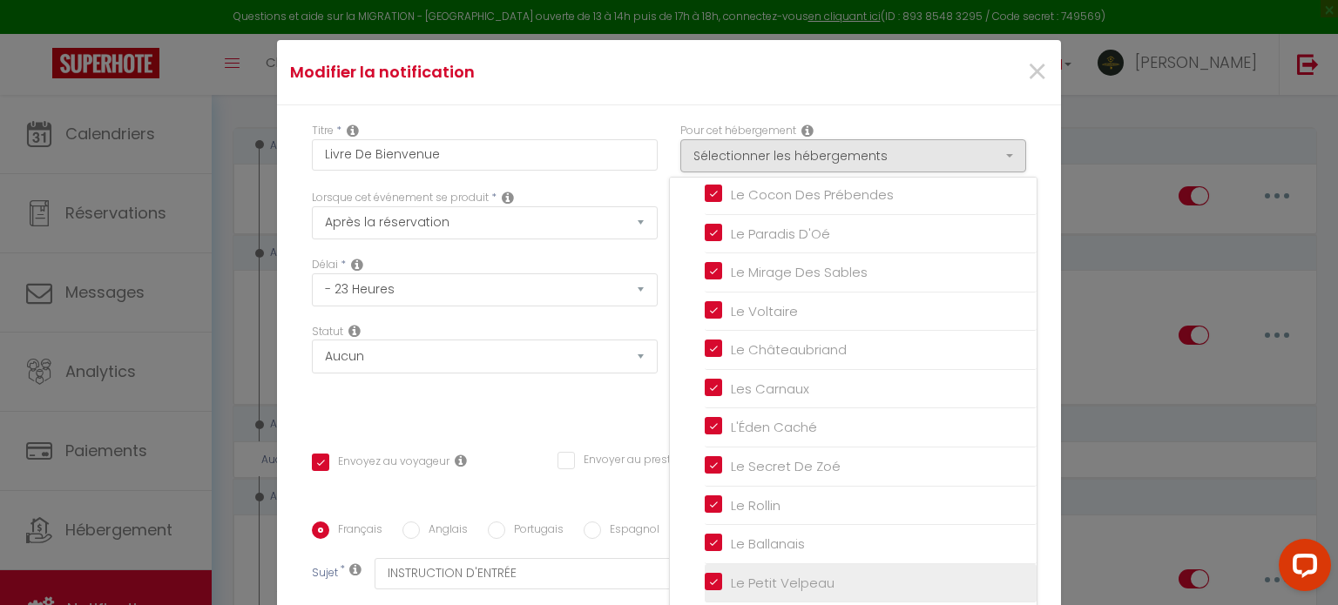
checkbox input "false"
checkbox input "true"
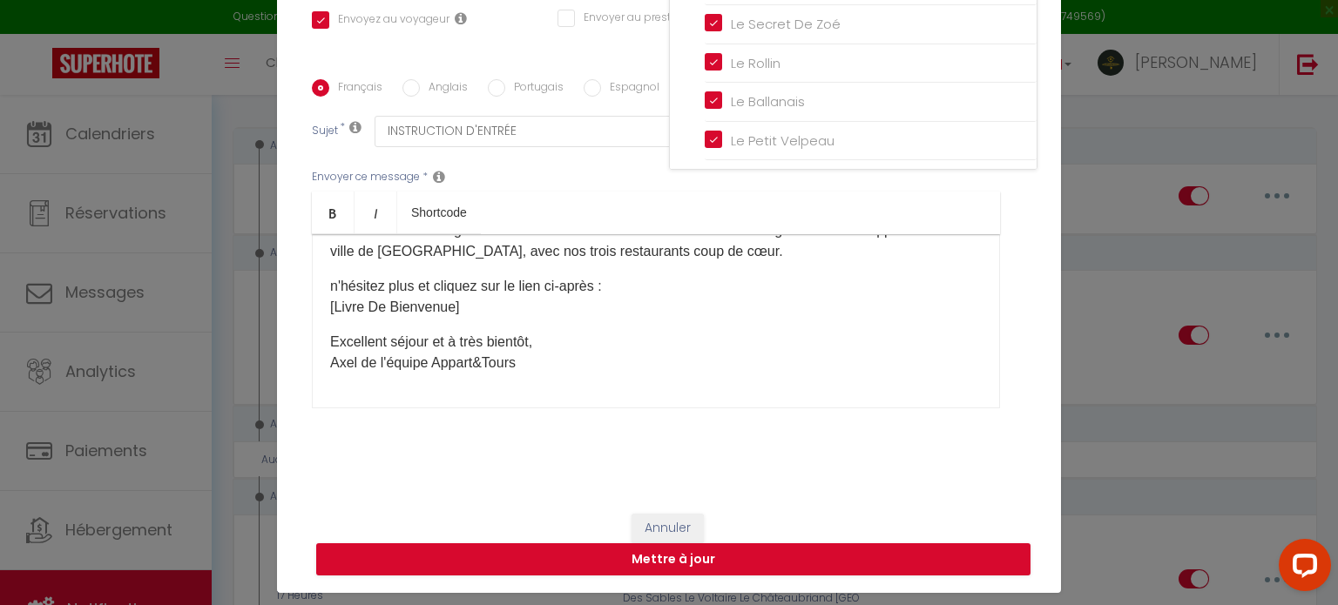
scroll to position [79, 0]
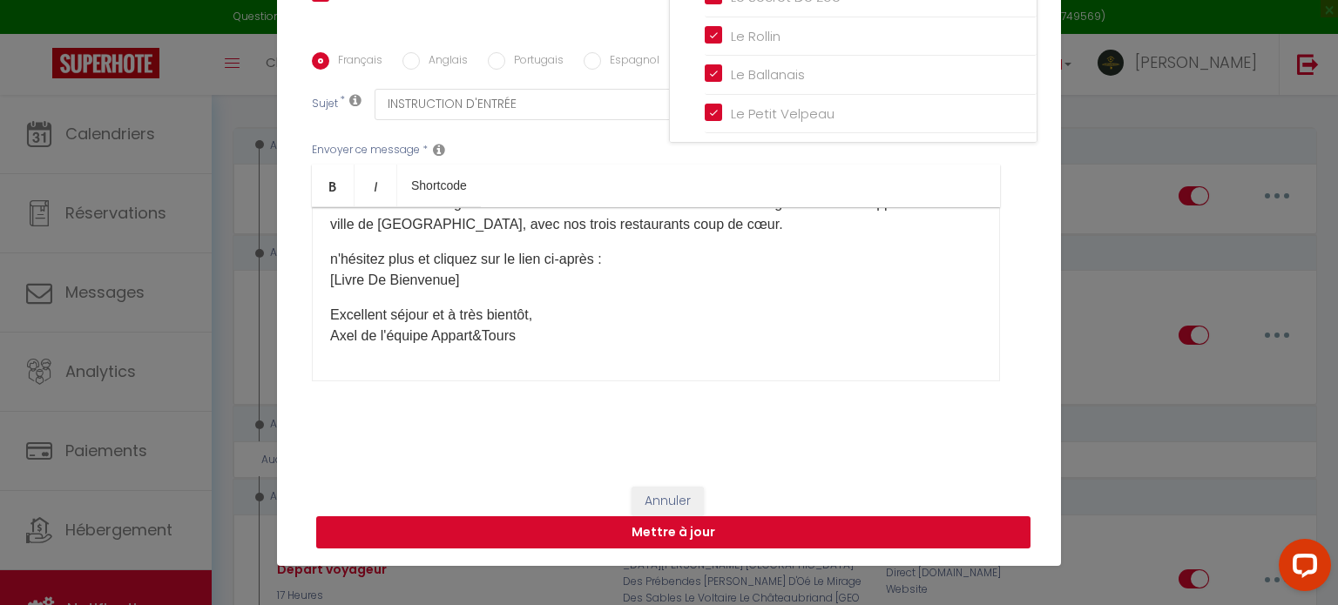
click at [849, 540] on button "Mettre à jour" at bounding box center [673, 533] width 714 height 33
checkbox input "true"
checkbox input "false"
select select "1"
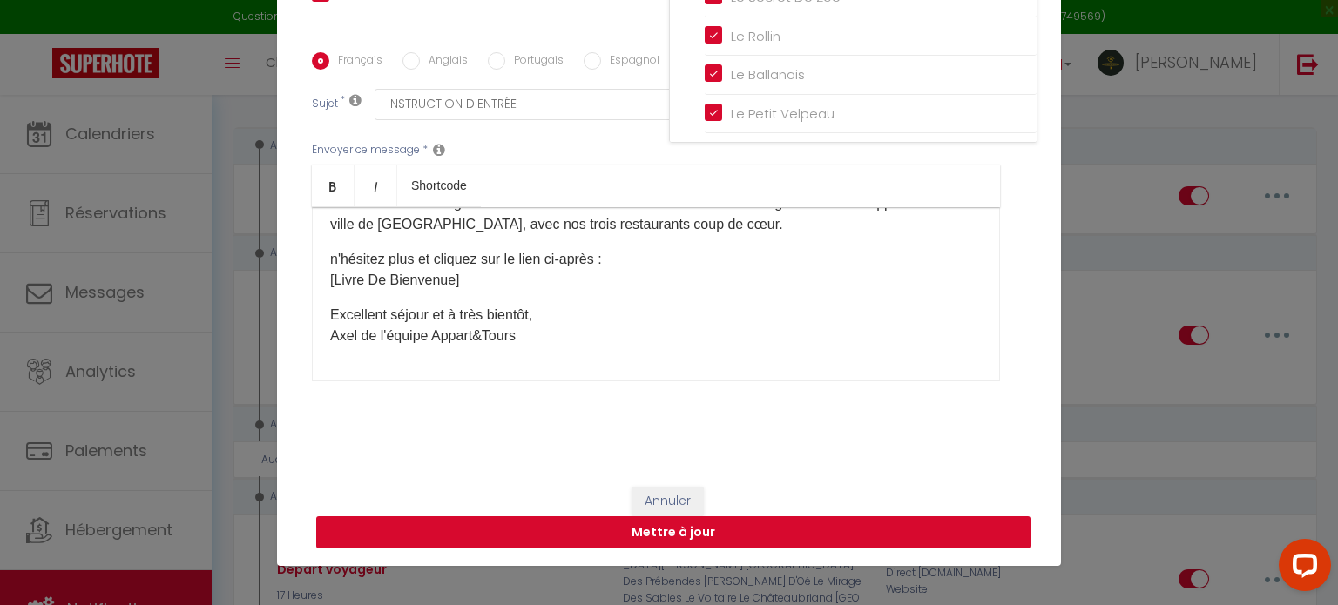
select select
checkbox input "false"
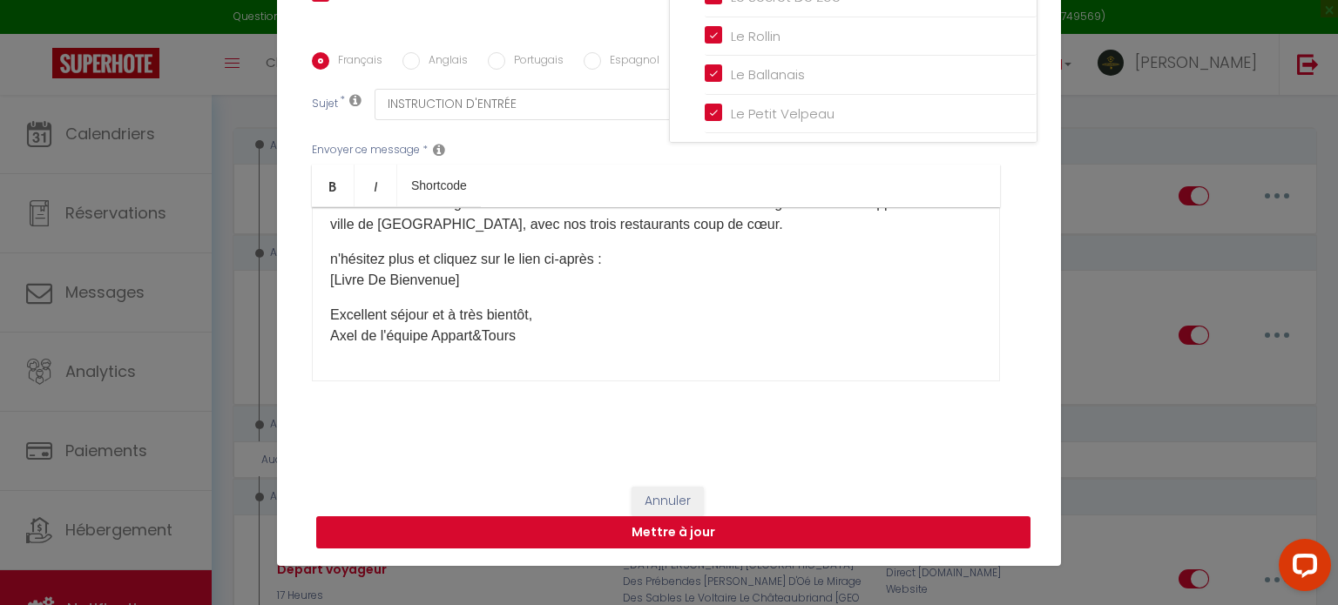
radio input "false"
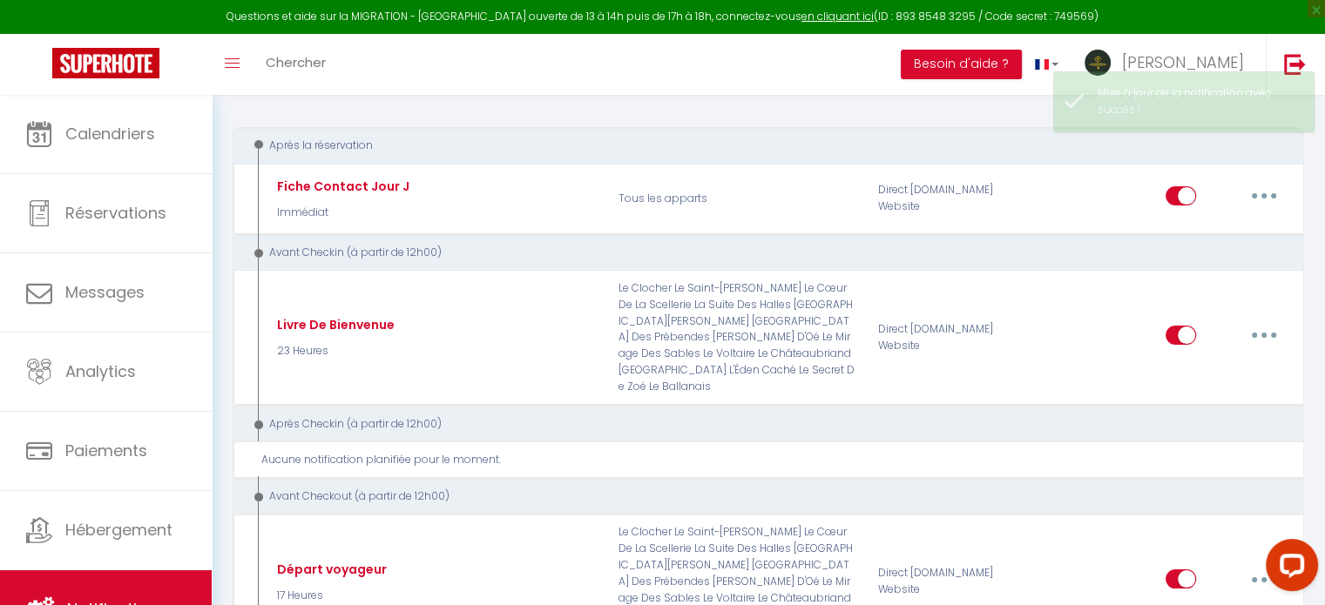
select select
checkbox input "false"
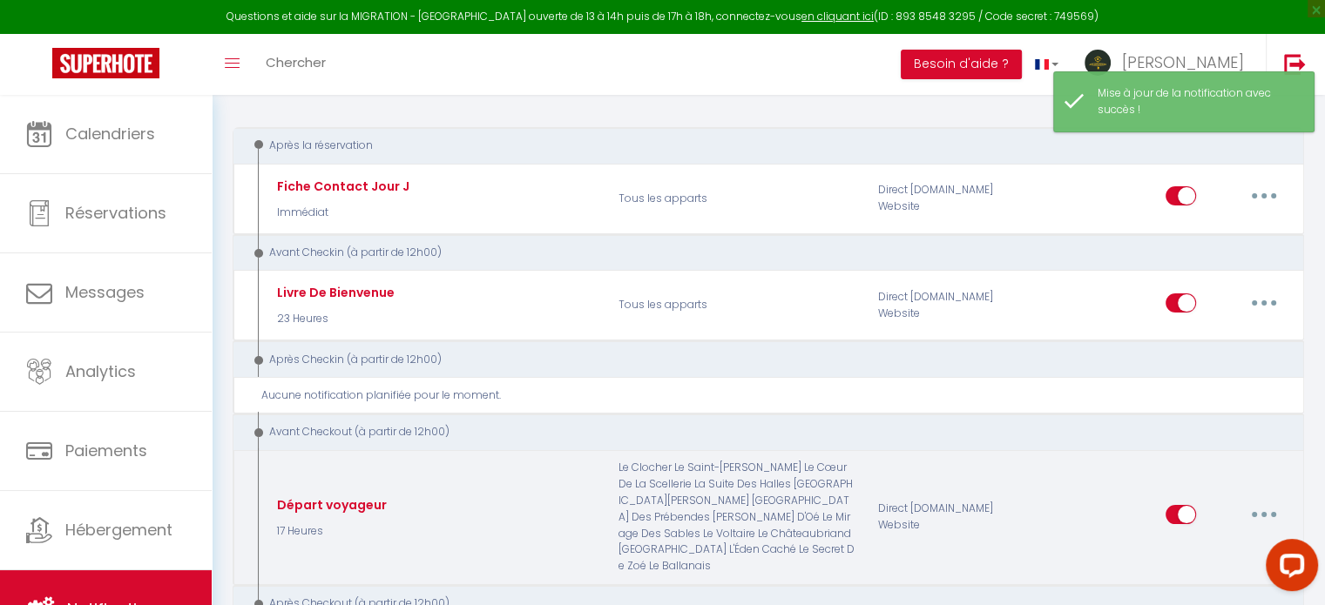
click at [1254, 501] on button "button" at bounding box center [1264, 515] width 49 height 28
click at [1193, 540] on link "Editer" at bounding box center [1218, 555] width 129 height 30
type input "Départ voyageur"
select select "4"
select select "17 Heures"
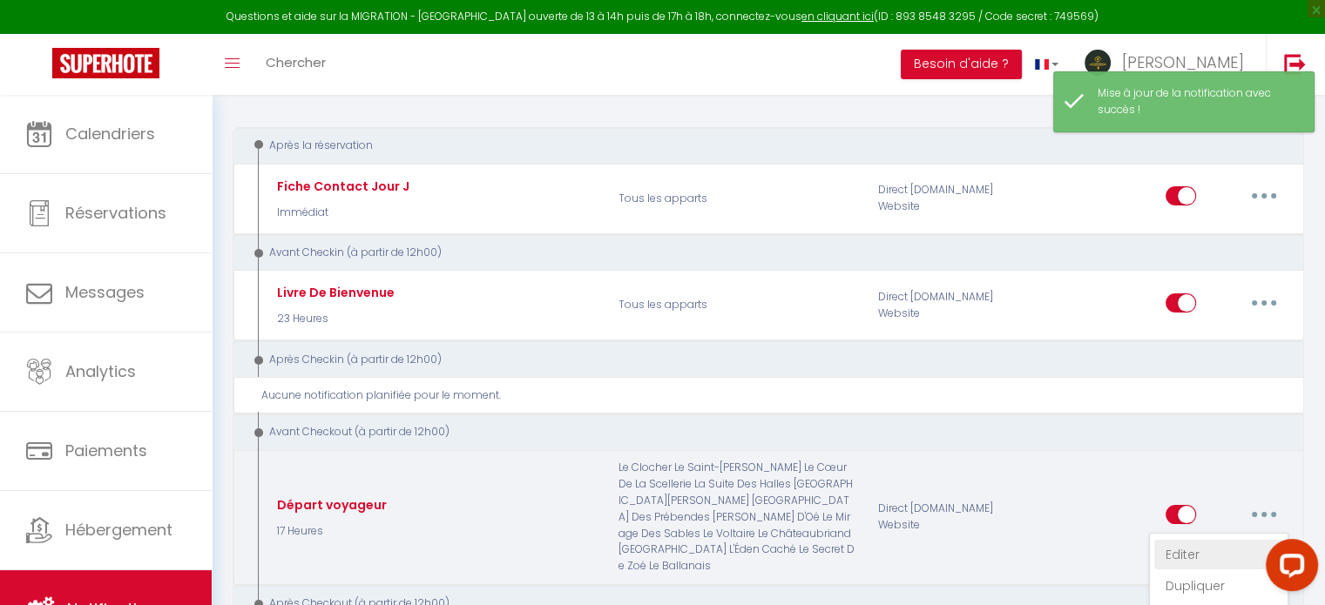
select select
checkbox input "true"
checkbox input "false"
radio input "true"
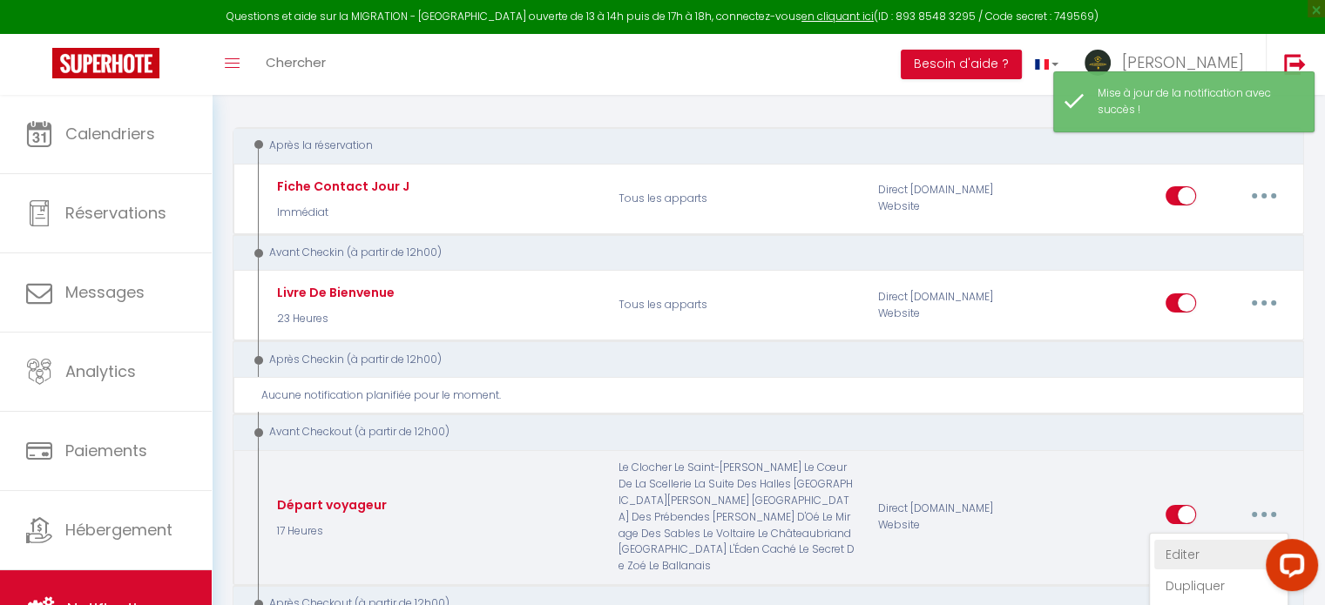
type input "Information Check-out"
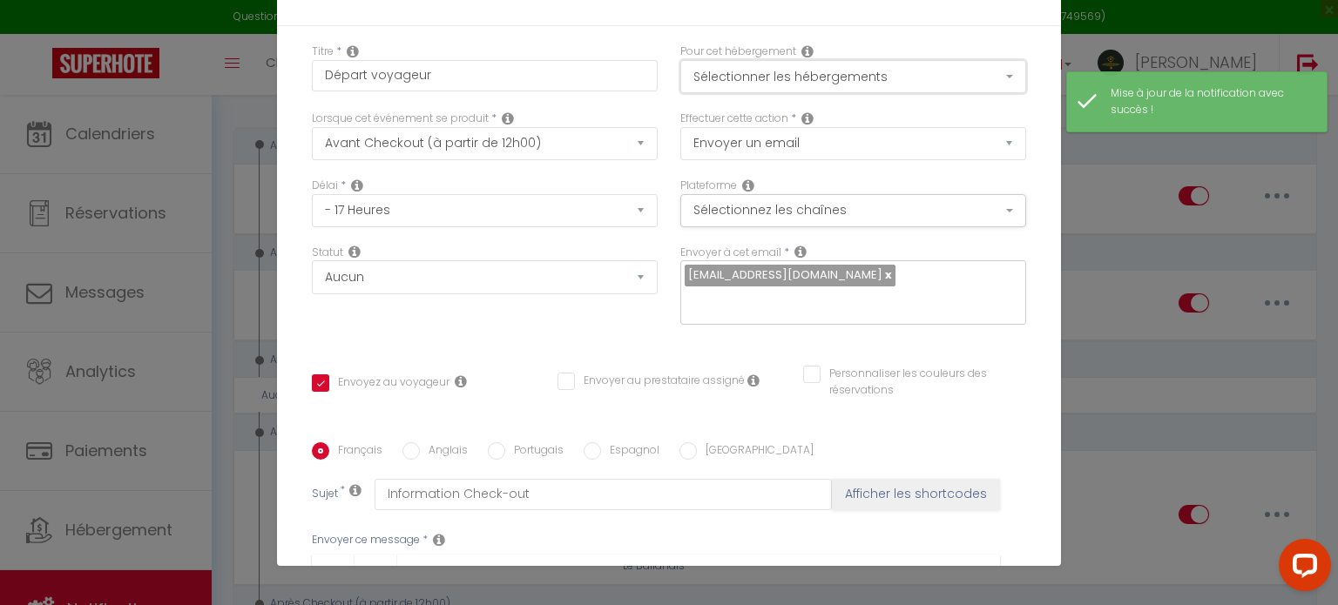
click at [770, 90] on button "Sélectionner les hébergements" at bounding box center [853, 76] width 346 height 33
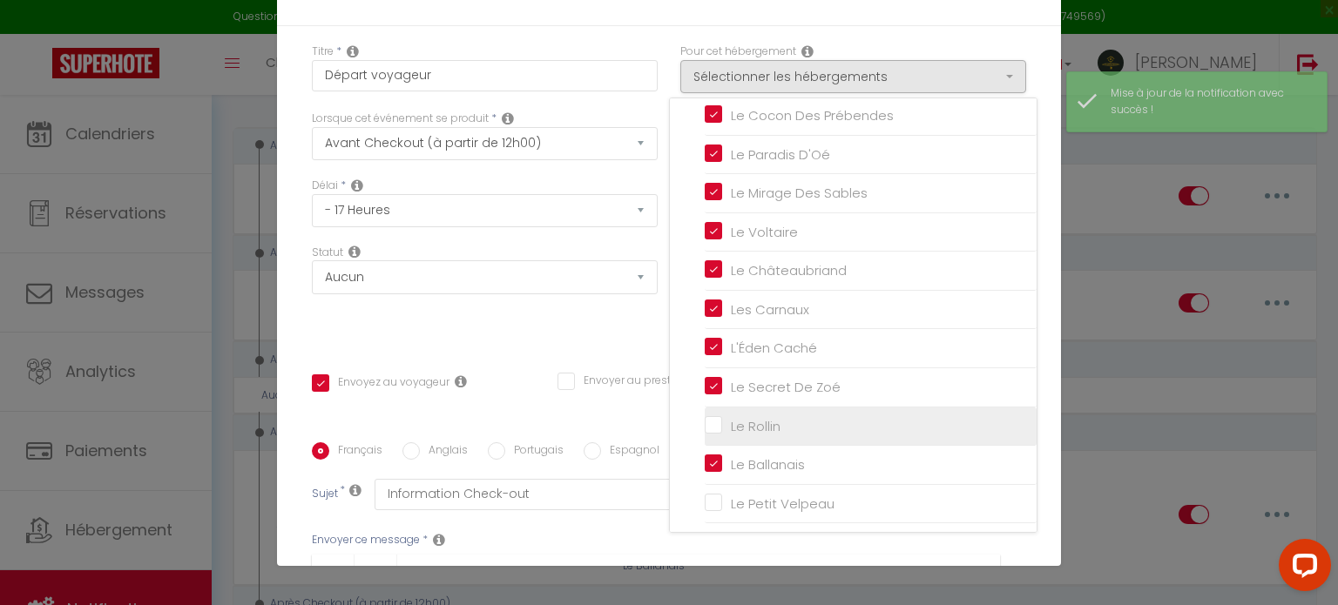
click at [705, 421] on input "Le Rollin" at bounding box center [871, 425] width 332 height 17
checkbox input "true"
checkbox input "false"
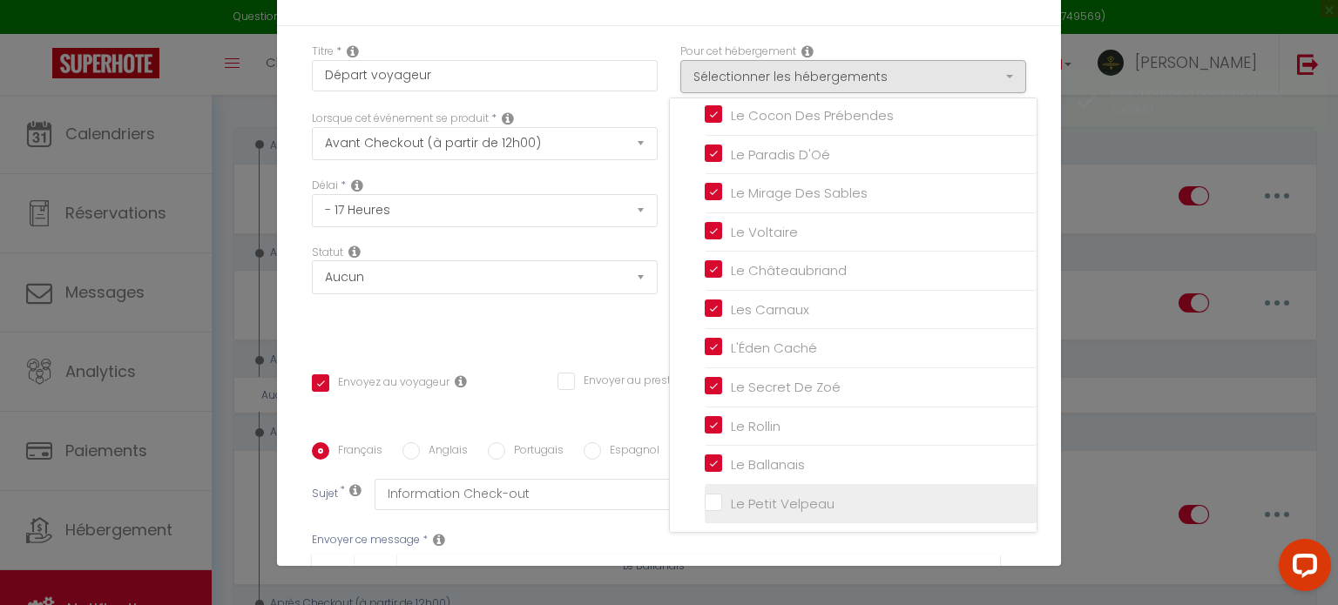
click at [705, 504] on input "Le Petit Velpeau" at bounding box center [871, 503] width 332 height 17
checkbox input "true"
checkbox input "false"
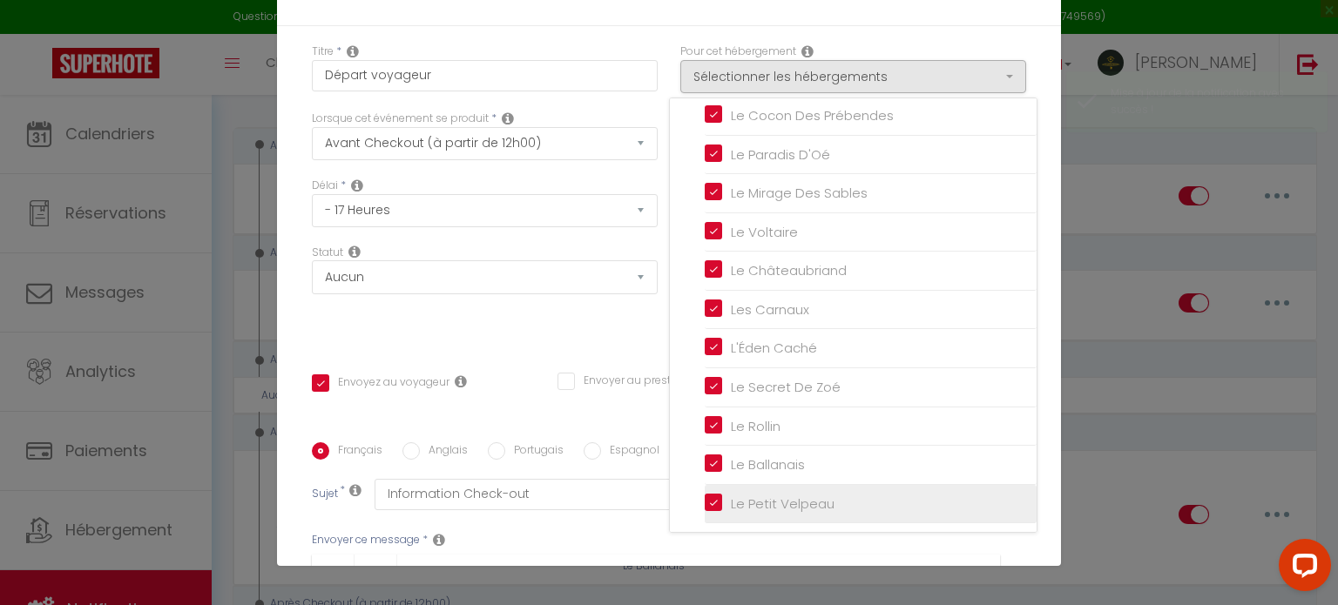
checkbox input "false"
checkbox input "true"
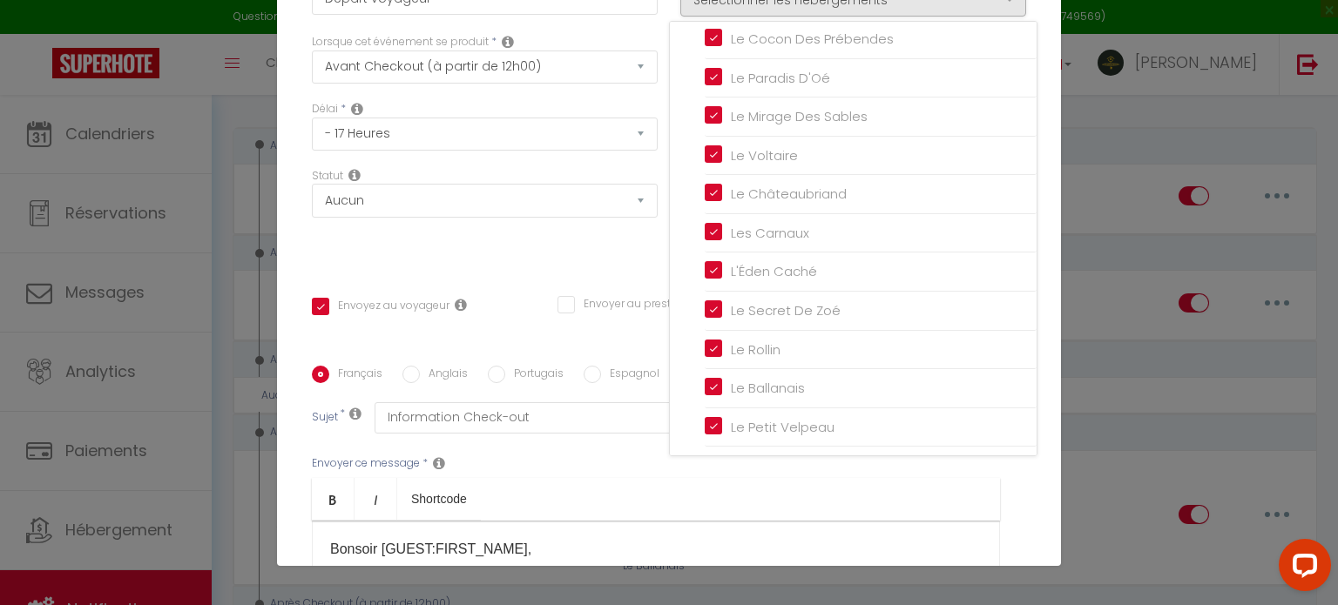
scroll to position [390, 0]
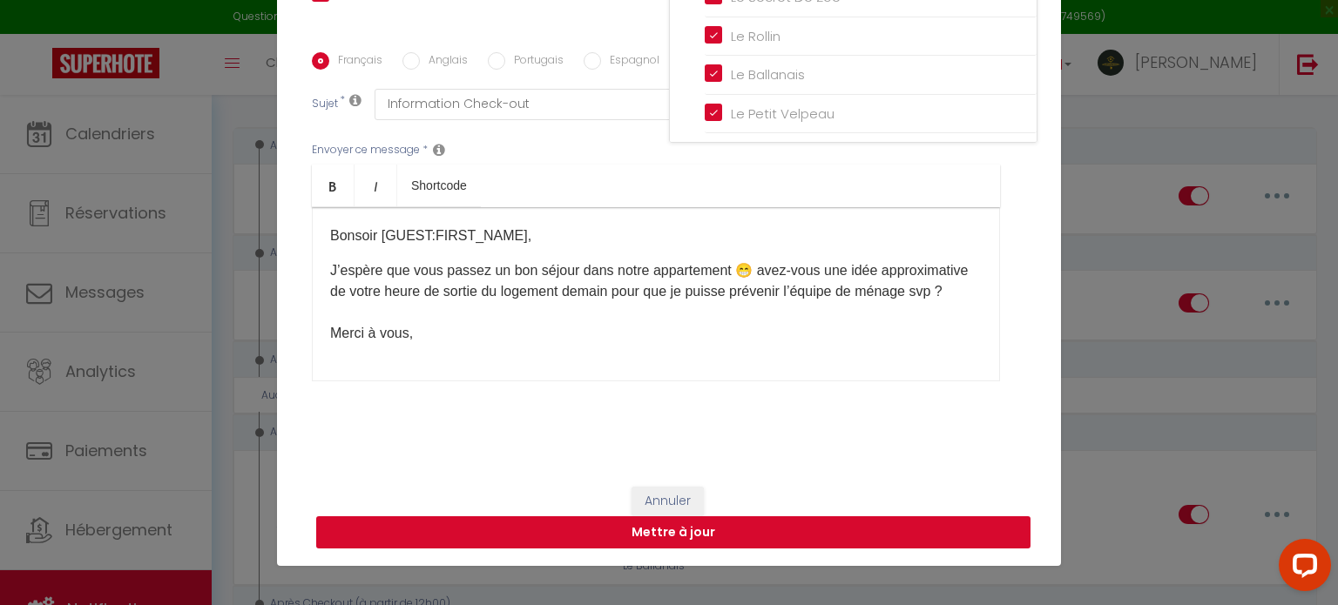
click at [824, 524] on button "Mettre à jour" at bounding box center [673, 533] width 714 height 33
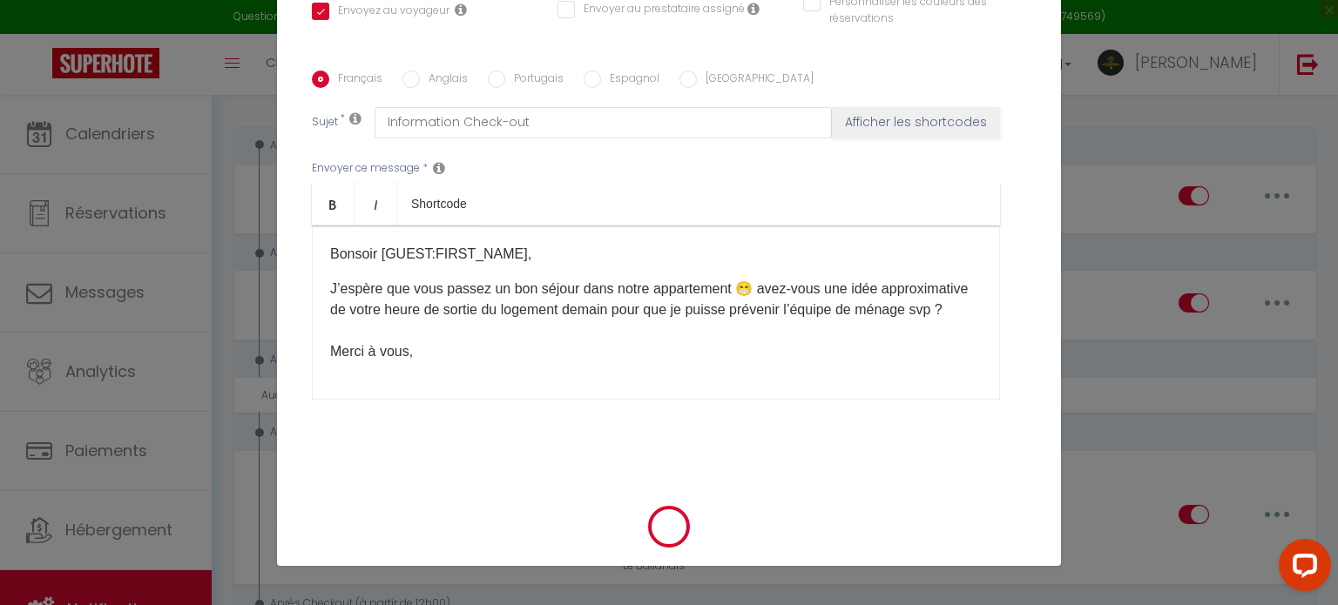
checkbox input "true"
checkbox input "false"
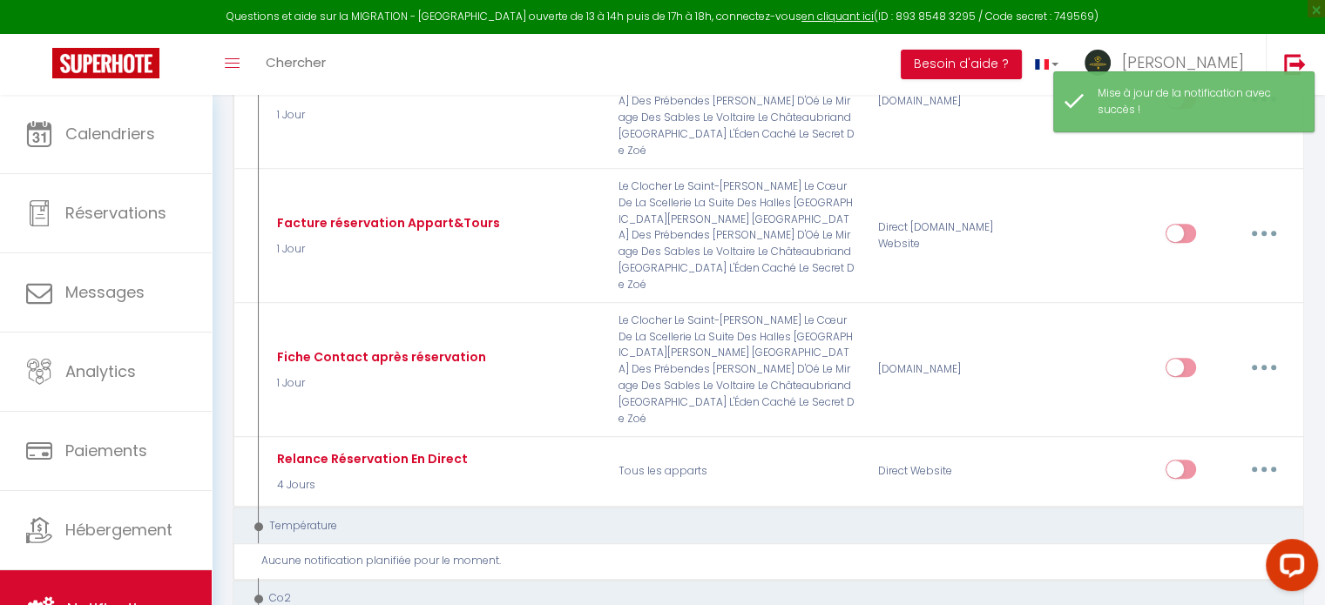
scroll to position [174, 0]
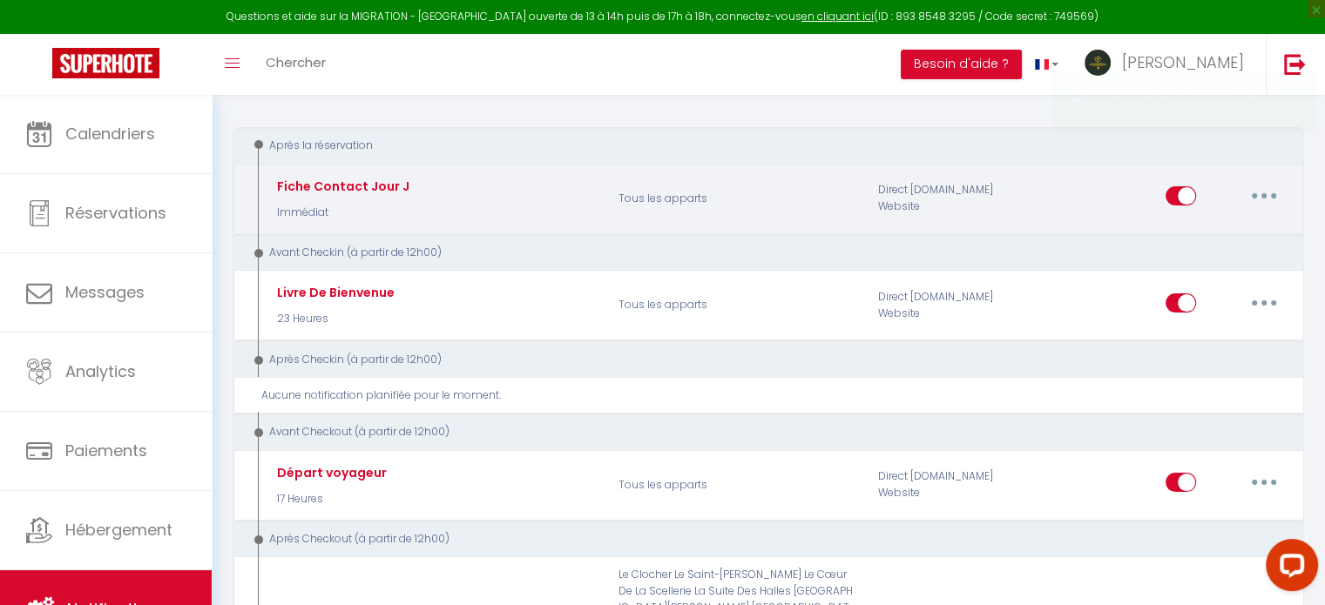
click at [1270, 193] on button "button" at bounding box center [1264, 196] width 49 height 28
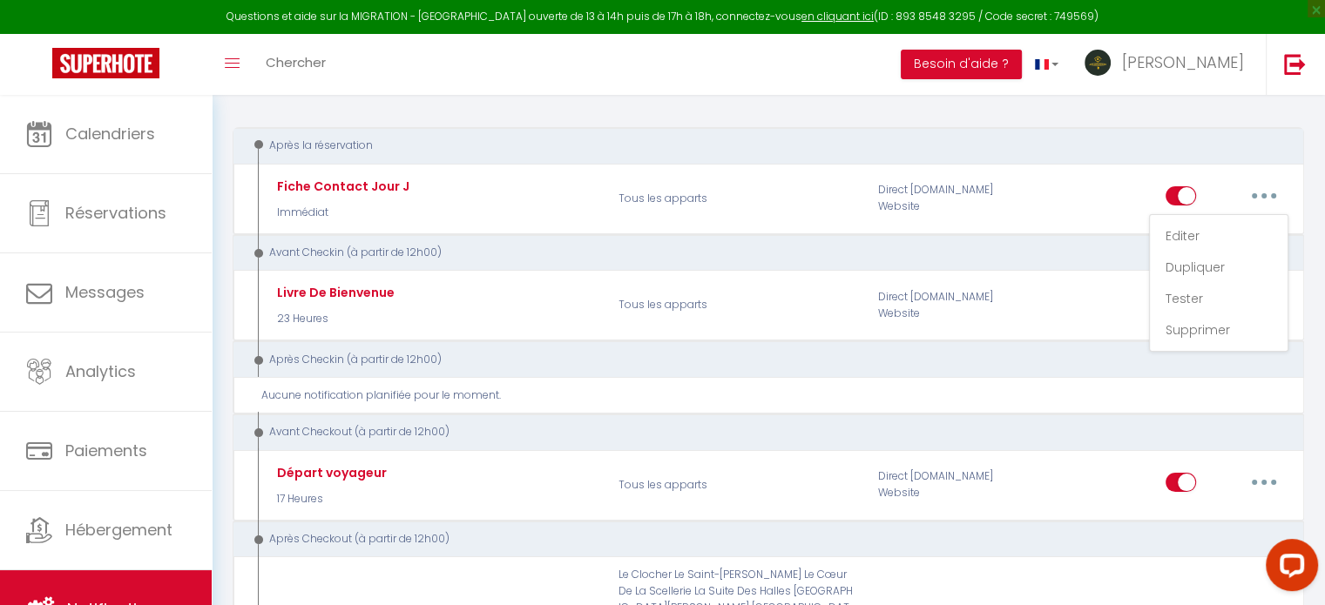
click at [1169, 147] on div "Après la réservation" at bounding box center [758, 146] width 1018 height 17
